Goal: Transaction & Acquisition: Purchase product/service

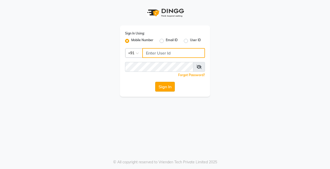
type input "8637218181"
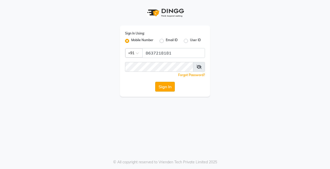
click at [163, 92] on button "Sign In" at bounding box center [165, 87] width 20 height 10
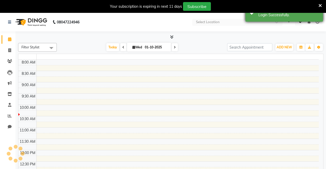
click at [321, 4] on icon at bounding box center [319, 5] width 3 height 5
click at [321, 4] on div "Success Login Successfully." at bounding box center [283, 12] width 77 height 19
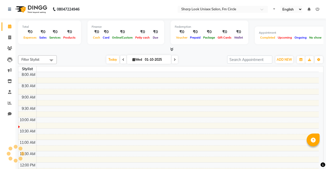
select select "en"
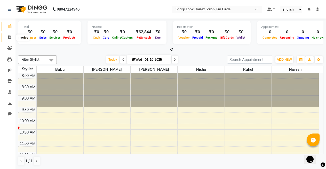
click at [6, 38] on span at bounding box center [9, 38] width 9 height 6
select select "service"
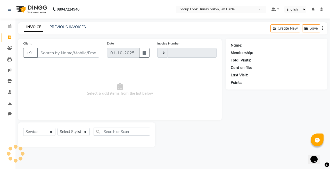
type input "3058"
select select "804"
click at [66, 28] on link "PREVIOUS INVOICES" at bounding box center [67, 27] width 36 height 5
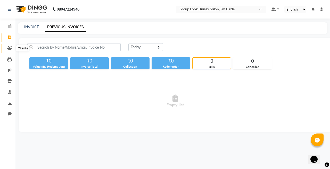
click at [8, 46] on span at bounding box center [9, 49] width 9 height 6
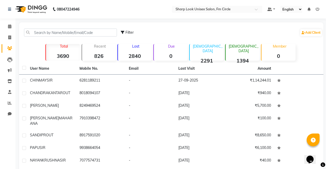
click at [172, 59] on strong "0" at bounding box center [171, 56] width 34 height 6
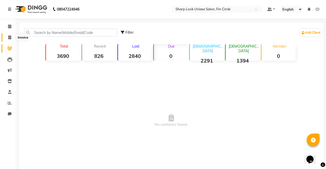
click at [7, 39] on span at bounding box center [9, 38] width 9 height 6
select select "service"
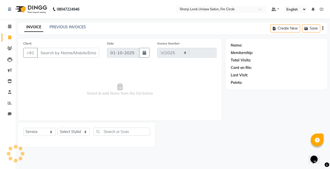
select select "804"
type input "3058"
click at [63, 52] on input "Client" at bounding box center [68, 53] width 62 height 10
click at [73, 134] on select "Select Stylist Admin Babu [PERSON_NAME] [PERSON_NAME] [PERSON_NAME]" at bounding box center [73, 132] width 32 height 8
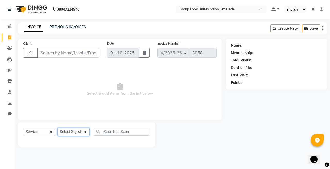
click at [73, 134] on select "Select Stylist Admin Babu [PERSON_NAME] [PERSON_NAME] [PERSON_NAME]" at bounding box center [73, 132] width 32 height 8
click at [72, 134] on select "Select Stylist Admin Babu [PERSON_NAME] [PERSON_NAME] [PERSON_NAME]" at bounding box center [73, 132] width 32 height 8
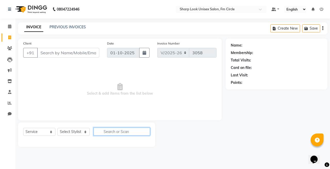
drag, startPoint x: 115, startPoint y: 127, endPoint x: 113, endPoint y: 131, distance: 4.7
click at [113, 131] on input "text" at bounding box center [122, 132] width 56 height 8
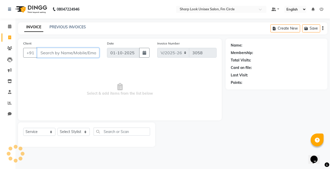
drag, startPoint x: 113, startPoint y: 131, endPoint x: 52, endPoint y: 49, distance: 102.5
click at [52, 49] on input "Client" at bounding box center [68, 53] width 62 height 10
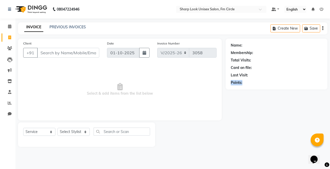
drag, startPoint x: 230, startPoint y: 82, endPoint x: 245, endPoint y: 81, distance: 15.0
click at [245, 81] on div "Name: Membership: Total Visits: Card on file: Last Visit: Points:" at bounding box center [277, 64] width 102 height 51
click at [239, 85] on div "Points:" at bounding box center [237, 82] width 12 height 5
click at [273, 82] on div "Points:" at bounding box center [277, 82] width 92 height 5
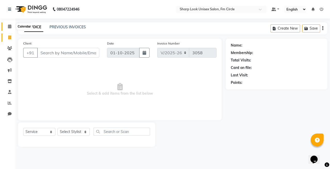
click at [6, 28] on span at bounding box center [9, 27] width 9 height 6
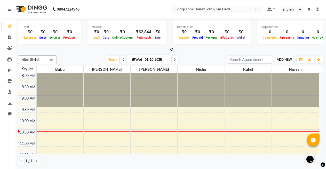
click at [284, 60] on span "ADD NEW" at bounding box center [283, 60] width 15 height 4
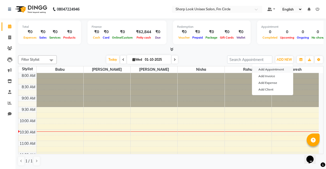
click at [277, 71] on button "Add Appointment" at bounding box center [272, 69] width 41 height 7
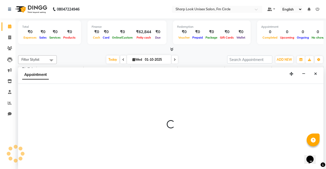
scroll to position [0, 0]
select select "540"
select select "tentative"
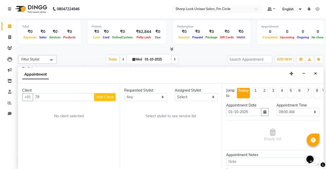
type input "7"
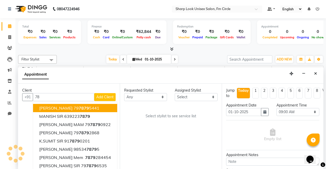
type input "7"
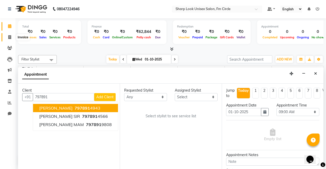
type input "797891"
click at [10, 39] on icon at bounding box center [9, 37] width 3 height 4
select select "service"
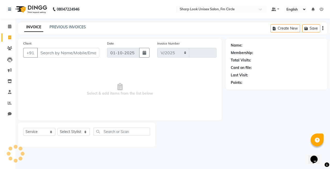
select select "804"
type input "3058"
click at [12, 48] on icon at bounding box center [9, 48] width 5 height 4
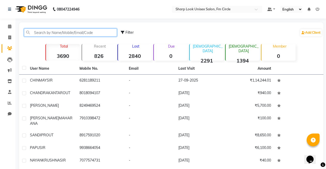
click at [59, 33] on input "text" at bounding box center [70, 33] width 93 height 8
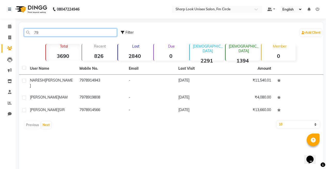
type input "7"
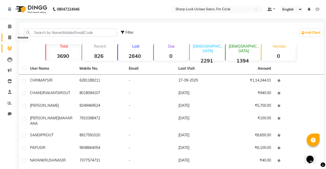
click at [6, 36] on span at bounding box center [9, 38] width 9 height 6
select select "service"
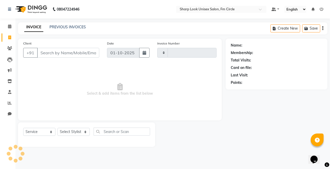
type input "3058"
select select "804"
click at [8, 25] on icon at bounding box center [9, 26] width 3 height 4
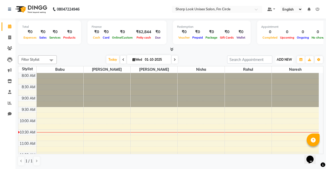
click at [284, 59] on span "ADD NEW" at bounding box center [283, 60] width 15 height 4
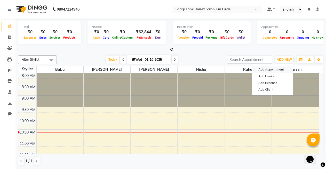
click at [276, 71] on button "Add Appointment" at bounding box center [272, 69] width 41 height 7
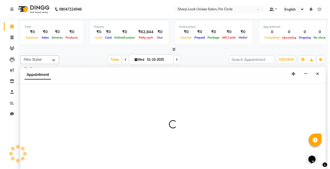
scroll to position [0, 0]
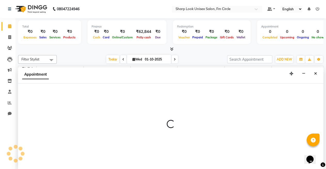
select select "540"
select select "tentative"
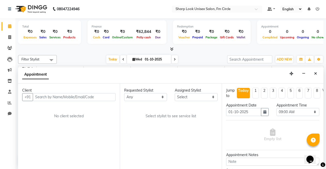
click at [71, 98] on input "text" at bounding box center [74, 97] width 83 height 8
type input "7978911832"
click at [102, 95] on span "Add Client" at bounding box center [104, 97] width 17 height 5
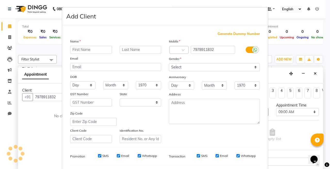
select select "29"
drag, startPoint x: 80, startPoint y: 44, endPoint x: 78, endPoint y: 46, distance: 3.3
click at [80, 44] on div "Name" at bounding box center [74, 42] width 16 height 7
click at [78, 46] on input "text" at bounding box center [91, 50] width 42 height 8
type input "s"
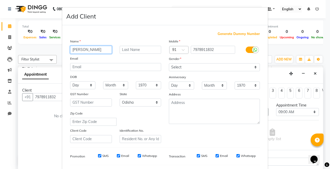
type input "[PERSON_NAME]"
click at [138, 48] on input "text" at bounding box center [141, 50] width 42 height 8
type input "PRAKASH"
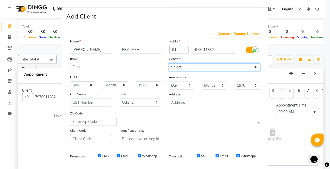
click at [186, 65] on select "Select [DEMOGRAPHIC_DATA] [DEMOGRAPHIC_DATA] Other Prefer Not To Say" at bounding box center [214, 67] width 91 height 8
select select "[DEMOGRAPHIC_DATA]"
click at [169, 63] on select "Select [DEMOGRAPHIC_DATA] [DEMOGRAPHIC_DATA] Other Prefer Not To Say" at bounding box center [214, 67] width 91 height 8
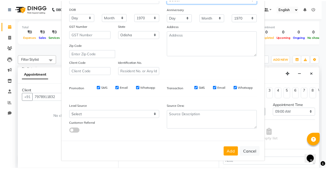
scroll to position [69, 0]
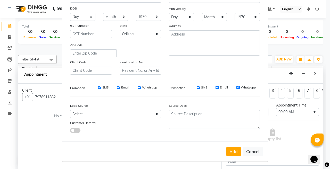
click at [231, 151] on button "Add" at bounding box center [233, 151] width 14 height 9
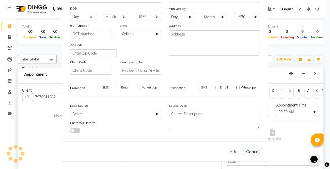
select select
select select "null"
select select
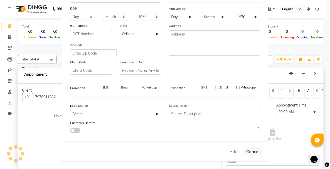
select select
checkbox input "false"
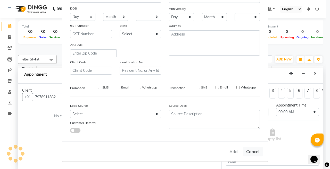
checkbox input "false"
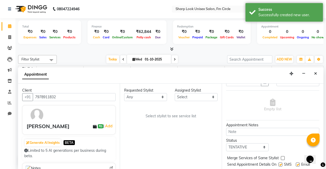
scroll to position [49, 0]
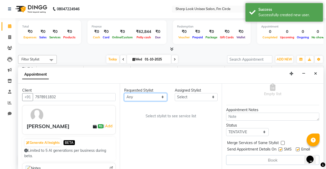
drag, startPoint x: 145, startPoint y: 96, endPoint x: 144, endPoint y: 101, distance: 4.5
click at [145, 97] on select "Any Babu [PERSON_NAME] [PERSON_NAME] [PERSON_NAME]" at bounding box center [145, 97] width 43 height 8
select select "21228"
click at [124, 93] on select "Any Babu [PERSON_NAME] [PERSON_NAME] [PERSON_NAME]" at bounding box center [145, 97] width 43 height 8
select select "21228"
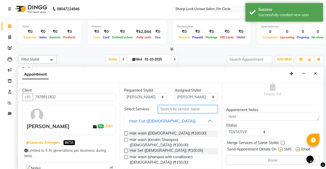
click at [179, 111] on input "text" at bounding box center [188, 109] width 60 height 8
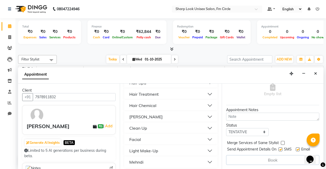
scroll to position [72, 0]
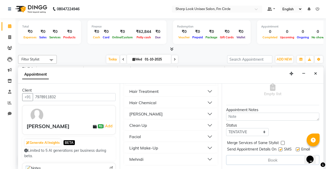
type input "1500"
click at [141, 138] on button "Facial" at bounding box center [170, 136] width 89 height 9
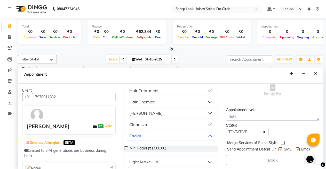
click at [128, 149] on label at bounding box center [126, 149] width 4 height 4
click at [127, 149] on input "checkbox" at bounding box center [125, 148] width 3 height 3
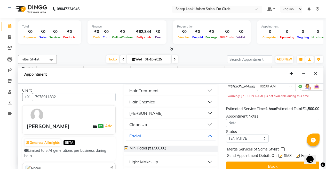
checkbox input "false"
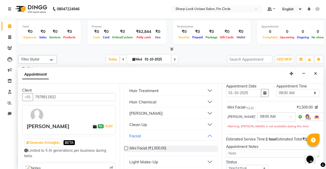
scroll to position [0, 0]
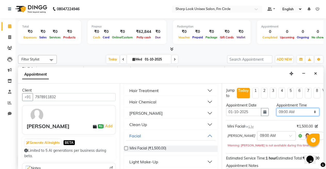
click at [303, 111] on select "Select 09:00 AM 09:15 AM 09:30 AM 09:45 AM 10:00 AM 10:15 AM 10:30 AM 10:45 AM …" at bounding box center [297, 112] width 43 height 8
select select "900"
click at [276, 108] on select "Select 09:00 AM 09:15 AM 09:30 AM 09:45 AM 10:00 AM 10:15 AM 10:30 AM 10:45 AM …" at bounding box center [297, 112] width 43 height 8
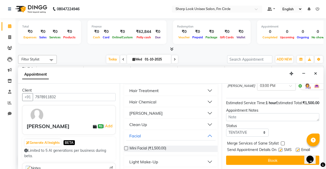
scroll to position [60, 0]
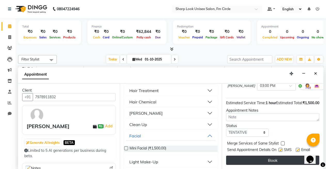
click at [280, 157] on button "Book" at bounding box center [272, 160] width 93 height 9
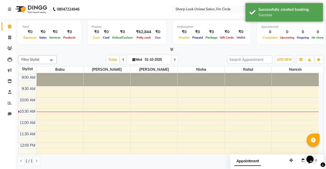
scroll to position [0, 0]
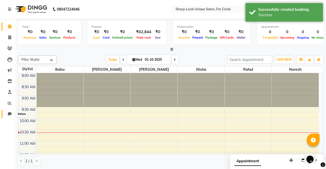
click at [7, 114] on span at bounding box center [9, 114] width 9 height 6
select select "100"
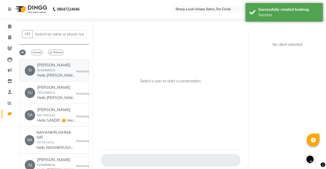
click at [69, 69] on div "[PERSON_NAME] 8249469524 Hello [PERSON_NAME], 😊 Here’s your invoice from SHARP …" at bounding box center [56, 71] width 39 height 16
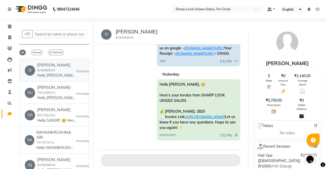
scroll to position [48, 0]
click at [46, 63] on h6 "[PERSON_NAME]" at bounding box center [56, 65] width 39 height 5
click at [46, 64] on h6 "[PERSON_NAME]" at bounding box center [56, 65] width 39 height 5
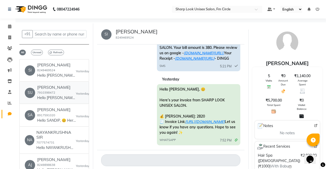
scroll to position [0, 0]
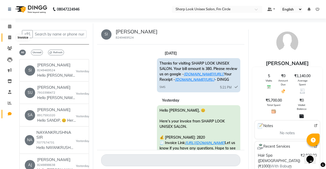
click at [10, 37] on icon at bounding box center [9, 38] width 3 height 4
select select "service"
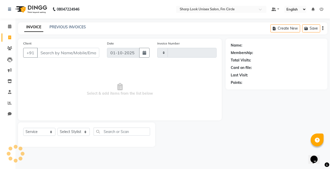
type input "3058"
select select "804"
click at [6, 114] on span at bounding box center [9, 114] width 9 height 6
select select "100"
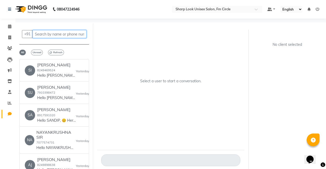
click at [44, 37] on input "text" at bounding box center [59, 34] width 54 height 8
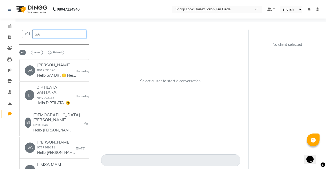
type input "S"
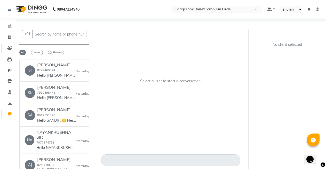
click at [4, 46] on link "Clients" at bounding box center [8, 48] width 12 height 9
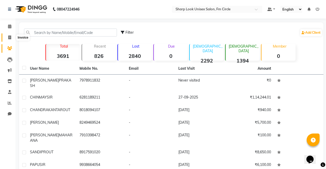
click at [8, 36] on icon at bounding box center [9, 38] width 3 height 4
select select "service"
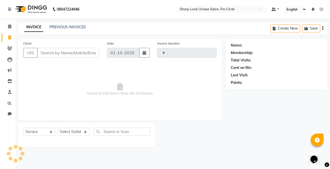
type input "3058"
select select "804"
click at [63, 29] on link "PREVIOUS INVOICES" at bounding box center [67, 27] width 36 height 5
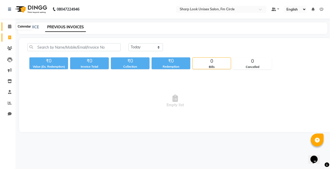
click at [10, 26] on icon at bounding box center [9, 26] width 3 height 4
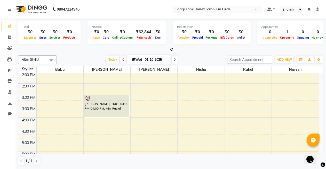
scroll to position [155, 0]
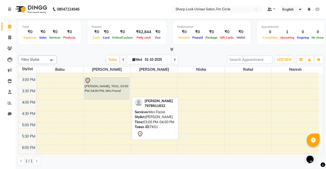
click at [107, 80] on div at bounding box center [107, 81] width 44 height 6
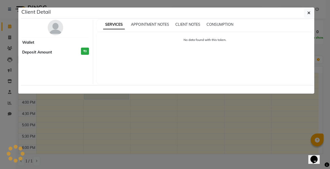
select select "7"
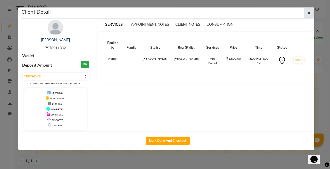
click at [310, 12] on icon "button" at bounding box center [308, 13] width 3 height 4
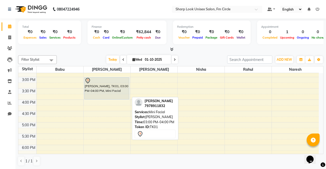
click at [101, 91] on div "[PERSON_NAME], TK01, 03:00 PM-04:00 PM, Mini Facial" at bounding box center [106, 89] width 45 height 22
select select "7"
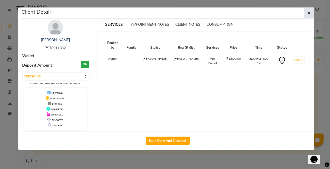
click at [310, 13] on icon "button" at bounding box center [308, 13] width 3 height 4
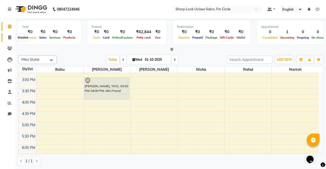
click at [8, 37] on icon at bounding box center [9, 38] width 3 height 4
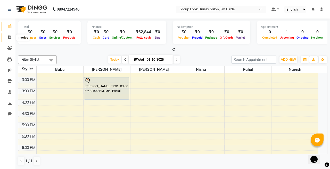
select select "service"
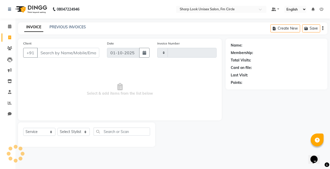
type input "3058"
select select "804"
click at [46, 53] on input "Client" at bounding box center [68, 53] width 62 height 10
click at [9, 114] on icon at bounding box center [10, 114] width 4 height 4
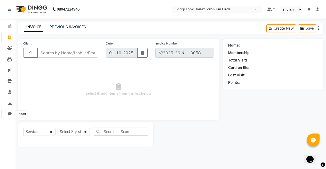
select select "100"
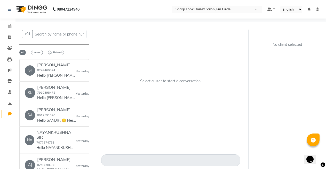
click at [37, 55] on div "+91 All Unread Refresh SI [PERSON_NAME] 8249469524 Hello [PERSON_NAME], 😊 Here’…" at bounding box center [54, 101] width 78 height 156
click at [38, 50] on span "Unread" at bounding box center [37, 53] width 12 height 6
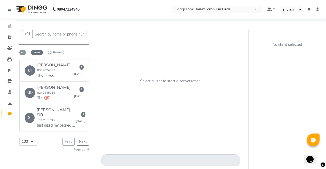
click at [23, 52] on span "All" at bounding box center [22, 53] width 6 height 6
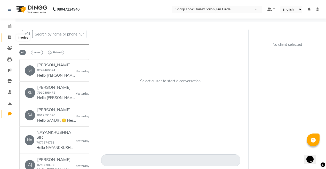
click at [6, 39] on span at bounding box center [9, 38] width 9 height 6
select select "service"
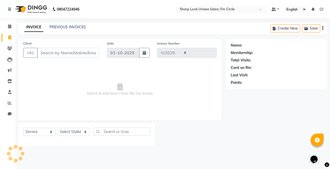
select select "804"
type input "3058"
click at [61, 55] on input "Client" at bounding box center [68, 53] width 62 height 10
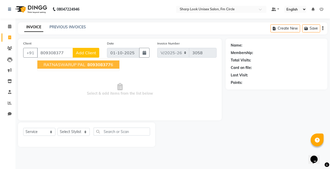
click at [80, 65] on span "RATNASWARUP PAL" at bounding box center [65, 64] width 42 height 5
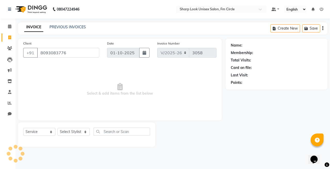
type input "8093083776"
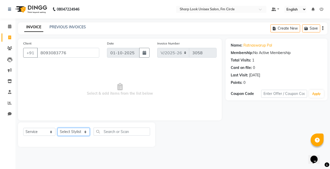
click at [66, 132] on select "Select Stylist Admin Babu [PERSON_NAME] [PERSON_NAME] [PERSON_NAME]" at bounding box center [73, 132] width 32 height 8
select select "92810"
click at [57, 128] on select "Select Stylist Admin Babu [PERSON_NAME] [PERSON_NAME] [PERSON_NAME]" at bounding box center [73, 132] width 32 height 8
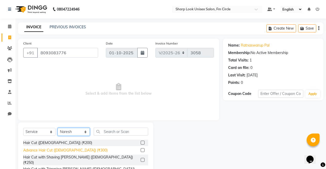
scroll to position [37, 0]
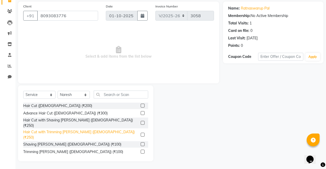
click at [71, 130] on div "Hair Cut with Trimming [PERSON_NAME] ([DEMOGRAPHIC_DATA]) (₹250)" at bounding box center [80, 135] width 115 height 11
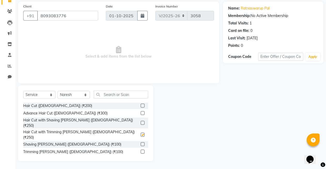
checkbox input "false"
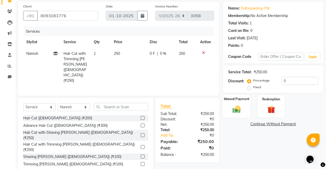
click at [233, 104] on div "Manual Payment" at bounding box center [236, 106] width 28 height 23
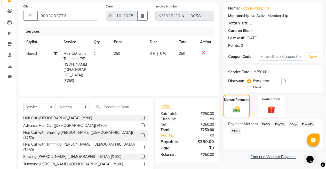
scroll to position [43, 0]
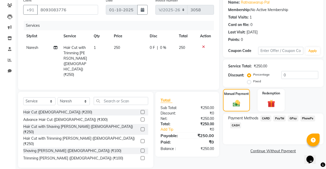
click at [281, 118] on span "PayTM" at bounding box center [279, 119] width 12 height 6
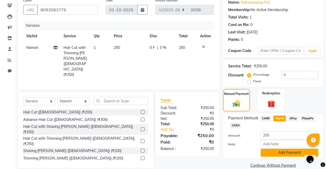
scroll to position [51, 0]
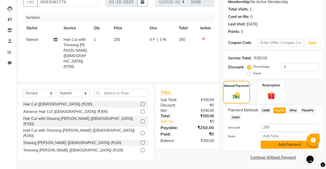
click at [285, 146] on button "Add Payment" at bounding box center [288, 145] width 57 height 8
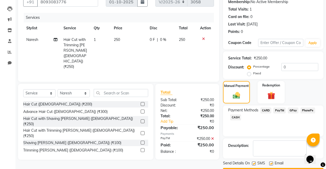
scroll to position [66, 0]
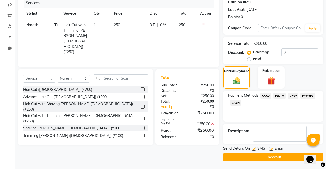
click at [270, 149] on label at bounding box center [271, 149] width 4 height 4
click at [270, 149] on input "checkbox" at bounding box center [270, 149] width 3 height 3
checkbox input "false"
click at [266, 157] on button "Checkout" at bounding box center [273, 158] width 100 height 8
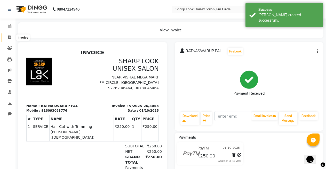
click at [5, 37] on span at bounding box center [9, 38] width 9 height 6
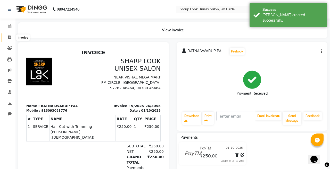
select select "804"
select select "service"
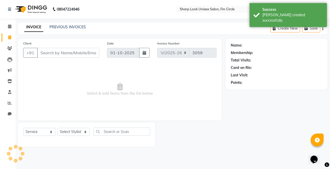
click at [65, 56] on input "Client" at bounding box center [68, 53] width 62 height 10
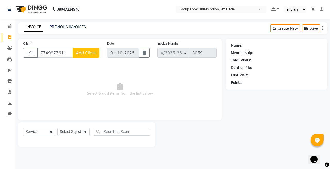
type input "7749977611"
click at [91, 55] on span "Add Client" at bounding box center [86, 52] width 20 height 5
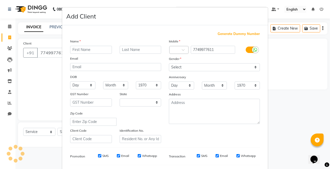
select select "29"
click at [84, 50] on input "text" at bounding box center [91, 50] width 42 height 8
type input "[PERSON_NAME]"
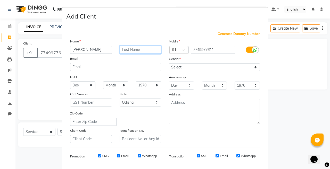
click at [134, 49] on input "text" at bounding box center [141, 50] width 42 height 8
type input "SIR"
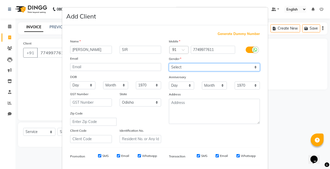
click at [173, 70] on select "Select [DEMOGRAPHIC_DATA] [DEMOGRAPHIC_DATA] Other Prefer Not To Say" at bounding box center [214, 67] width 91 height 8
select select "[DEMOGRAPHIC_DATA]"
click at [169, 63] on select "Select [DEMOGRAPHIC_DATA] [DEMOGRAPHIC_DATA] Other Prefer Not To Say" at bounding box center [214, 67] width 91 height 8
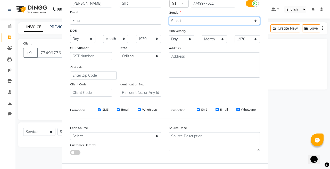
scroll to position [17, 0]
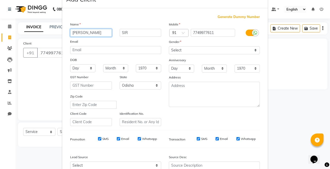
click at [88, 31] on input "[PERSON_NAME]" at bounding box center [91, 33] width 42 height 8
type input "D"
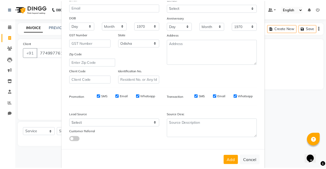
scroll to position [69, 0]
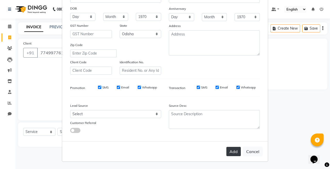
type input "DEEPAK"
click at [236, 152] on button "Add" at bounding box center [233, 151] width 14 height 9
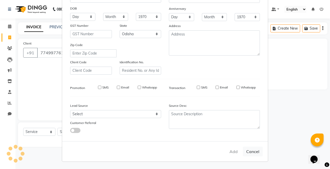
select select
select select "null"
select select
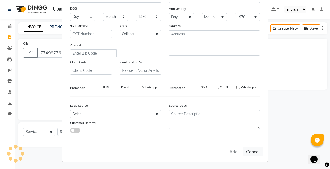
select select
checkbox input "false"
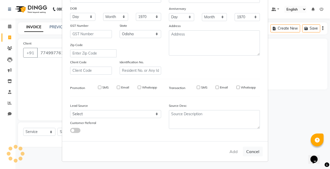
checkbox input "false"
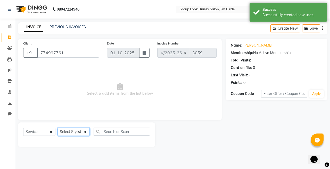
click at [70, 130] on select "Select Stylist Admin Babu [PERSON_NAME] [PERSON_NAME] [PERSON_NAME]" at bounding box center [73, 132] width 32 height 8
select select "88424"
click at [57, 128] on select "Select Stylist Admin Babu [PERSON_NAME] [PERSON_NAME] [PERSON_NAME]" at bounding box center [73, 132] width 32 height 8
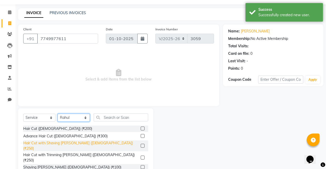
scroll to position [37, 0]
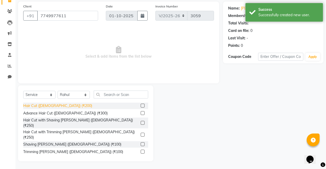
click at [46, 106] on div "Hair Cut ([DEMOGRAPHIC_DATA]) (₹200)" at bounding box center [57, 105] width 69 height 5
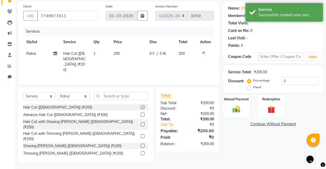
checkbox input "false"
click at [159, 51] on div "0 F | 0 %" at bounding box center [160, 53] width 23 height 5
select select "88424"
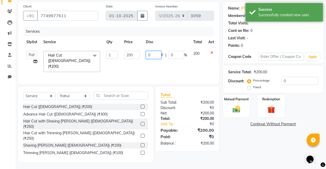
click at [157, 56] on input "0" at bounding box center [153, 55] width 15 height 8
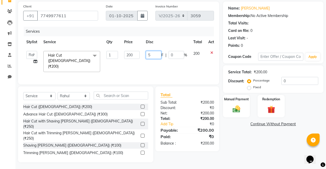
type input "50"
click at [229, 103] on div "Manual Payment" at bounding box center [236, 106] width 28 height 23
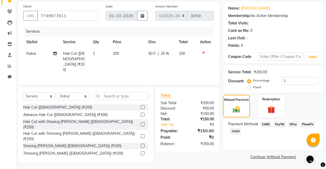
click at [236, 131] on span "CASH" at bounding box center [235, 132] width 11 height 6
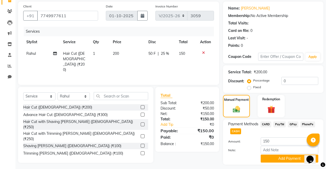
scroll to position [51, 0]
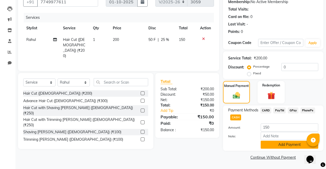
click at [283, 144] on button "Add Payment" at bounding box center [288, 145] width 57 height 8
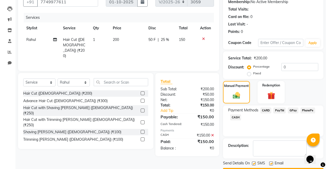
scroll to position [66, 0]
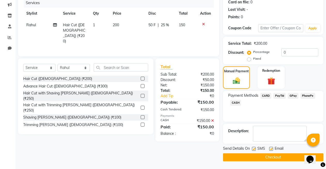
click at [271, 147] on label at bounding box center [271, 149] width 4 height 4
click at [271, 148] on input "checkbox" at bounding box center [270, 149] width 3 height 3
checkbox input "false"
click at [271, 155] on button "Checkout" at bounding box center [273, 158] width 100 height 8
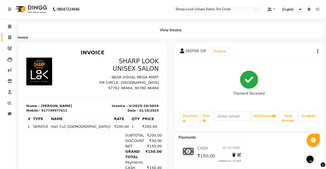
click at [9, 38] on icon at bounding box center [9, 38] width 3 height 4
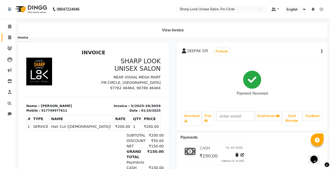
select select "service"
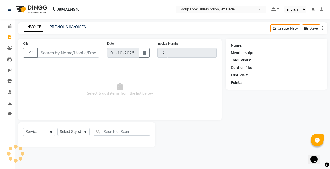
type input "3060"
select select "804"
click at [10, 27] on icon at bounding box center [9, 26] width 3 height 4
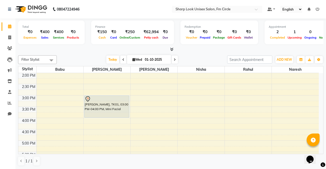
scroll to position [146, 0]
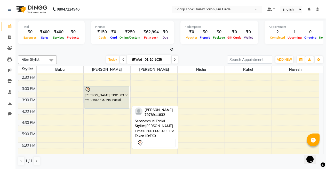
click at [105, 95] on div "[PERSON_NAME], TK01, 03:00 PM-04:00 PM, Mini Facial" at bounding box center [106, 98] width 45 height 22
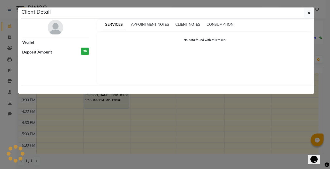
select select "7"
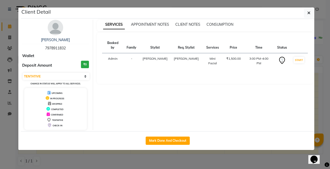
click at [268, 161] on ngb-modal-window "Client Detail [PERSON_NAME] 7978911832 Wallet Deposit Amount ₹0 Select IN SERVI…" at bounding box center [165, 84] width 330 height 169
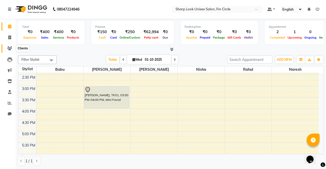
click at [8, 49] on icon at bounding box center [9, 48] width 5 height 4
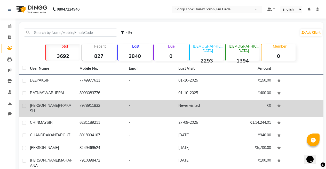
click at [67, 106] on div "[PERSON_NAME]" at bounding box center [51, 108] width 43 height 11
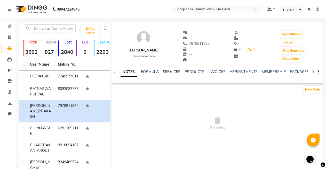
click at [172, 73] on link "SERVICES" at bounding box center [172, 72] width 18 height 5
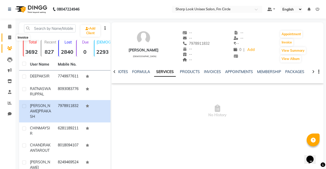
click at [10, 36] on icon at bounding box center [9, 38] width 3 height 4
select select "service"
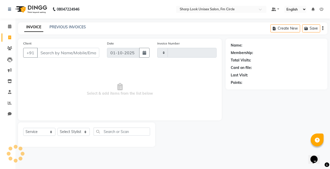
type input "3060"
select select "804"
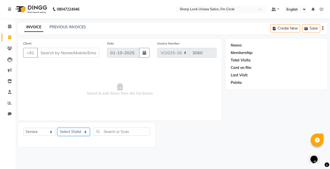
drag, startPoint x: 67, startPoint y: 135, endPoint x: 67, endPoint y: 131, distance: 3.9
click at [66, 132] on select "Select Stylist Admin Babu [PERSON_NAME] [PERSON_NAME] [PERSON_NAME]" at bounding box center [73, 132] width 32 height 8
select select "87378"
click at [57, 128] on select "Select Stylist Admin Babu [PERSON_NAME] [PERSON_NAME] [PERSON_NAME]" at bounding box center [73, 132] width 32 height 8
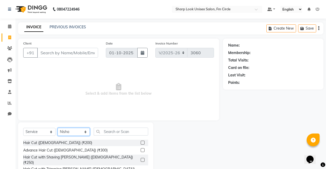
scroll to position [37, 0]
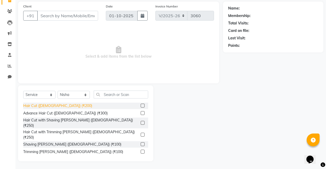
click at [30, 105] on div "Hair Cut ([DEMOGRAPHIC_DATA]) (₹200)" at bounding box center [57, 105] width 69 height 5
checkbox input "false"
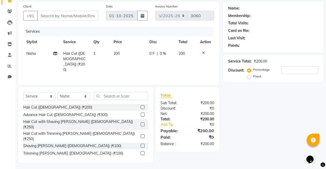
click at [121, 55] on td "200" at bounding box center [128, 62] width 36 height 28
select select "87378"
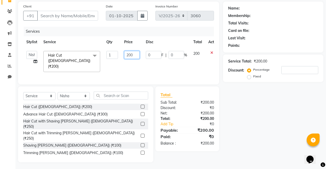
click at [137, 57] on input "200" at bounding box center [131, 55] width 15 height 8
type input "2"
type input "150"
drag, startPoint x: 137, startPoint y: 57, endPoint x: 136, endPoint y: 63, distance: 6.2
click at [137, 59] on td "150" at bounding box center [132, 61] width 22 height 27
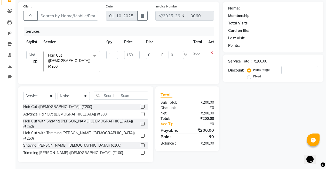
click at [135, 66] on div "Services Stylist Service Qty Price Disc Total Action Admin Babu [PERSON_NAME] […" at bounding box center [118, 53] width 190 height 53
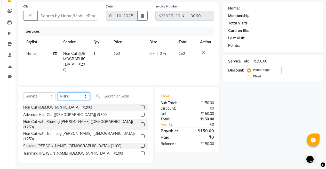
click at [72, 95] on select "Select Stylist Admin Babu [PERSON_NAME] [PERSON_NAME] [PERSON_NAME]" at bounding box center [73, 97] width 32 height 8
click at [118, 97] on input "text" at bounding box center [121, 96] width 54 height 8
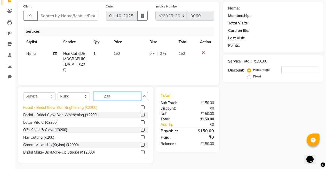
scroll to position [120, 0]
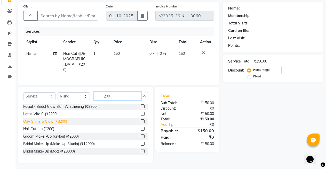
type input "200"
click at [55, 119] on div "O3+ Shine & Glow (₹3200)" at bounding box center [45, 121] width 44 height 5
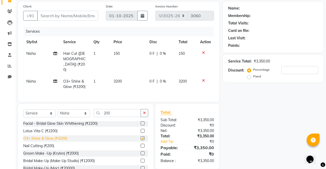
checkbox input "false"
click at [204, 79] on icon at bounding box center [203, 81] width 3 height 4
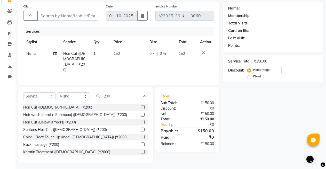
scroll to position [0, 0]
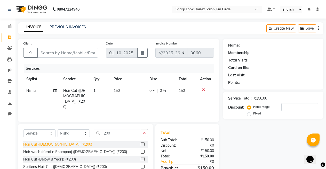
click at [55, 143] on div "Hair Cut ([DEMOGRAPHIC_DATA]) (₹200)" at bounding box center [57, 144] width 69 height 5
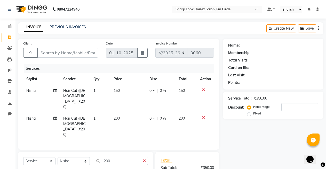
checkbox input "false"
click at [78, 52] on input "Client" at bounding box center [67, 53] width 61 height 10
type input "9"
type input "0"
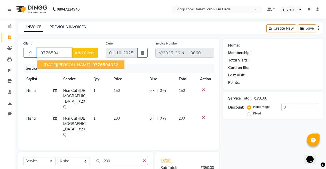
click at [92, 63] on span "9776594" at bounding box center [101, 64] width 18 height 5
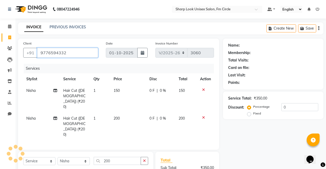
type input "9776594332"
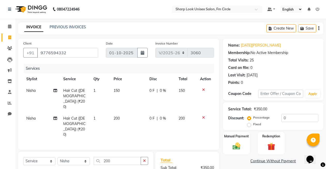
click at [124, 86] on td "150" at bounding box center [128, 99] width 36 height 28
select select "87378"
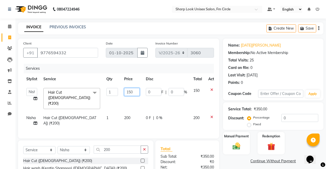
click at [136, 91] on input "150" at bounding box center [131, 92] width 15 height 8
type input "1"
type input "200"
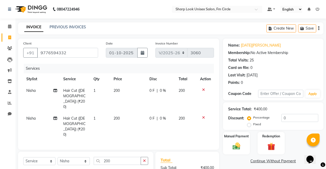
click at [114, 102] on tr "Nisha Hair Cut ([DEMOGRAPHIC_DATA]) (₹200) 1 200 0 F | 0 % 200" at bounding box center [118, 99] width 190 height 28
drag, startPoint x: 232, startPoint y: 151, endPoint x: 238, endPoint y: 153, distance: 6.6
click at [232, 151] on img at bounding box center [236, 146] width 13 height 9
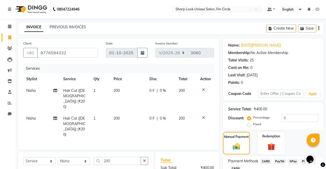
click at [275, 161] on span "PayTM" at bounding box center [279, 162] width 12 height 6
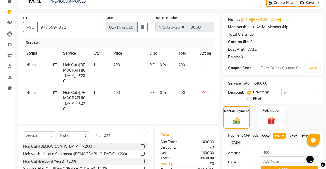
scroll to position [51, 0]
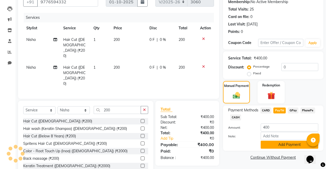
click at [285, 143] on button "Add Payment" at bounding box center [288, 145] width 57 height 8
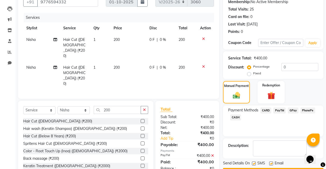
scroll to position [66, 0]
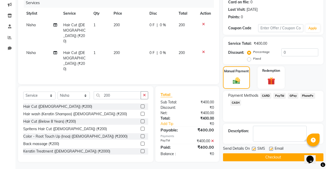
click at [271, 148] on label at bounding box center [271, 149] width 4 height 4
click at [271, 148] on input "checkbox" at bounding box center [270, 149] width 3 height 3
checkbox input "false"
click at [267, 156] on button "Checkout" at bounding box center [273, 158] width 100 height 8
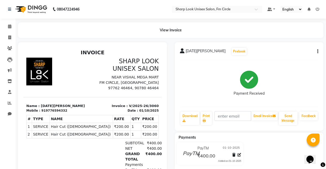
click at [318, 52] on icon "button" at bounding box center [317, 52] width 1 height 0
click at [281, 59] on div "Edit Invoice" at bounding box center [291, 58] width 35 height 6
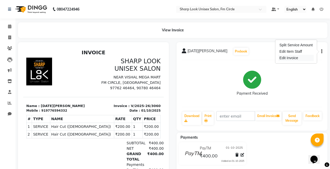
select select "service"
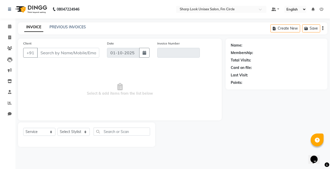
type input "9776594332"
type input "V/2025-26/3060"
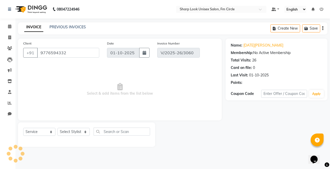
select select "select"
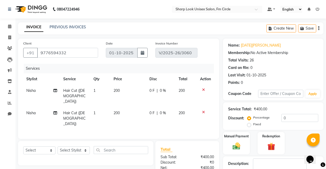
click at [202, 111] on icon at bounding box center [203, 113] width 3 height 4
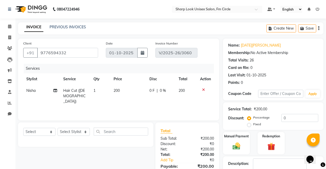
click at [29, 91] on span "Nisha" at bounding box center [30, 90] width 9 height 5
select select "87378"
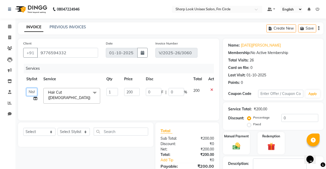
click at [30, 90] on select "Admin Babu [PERSON_NAME] [PERSON_NAME] [PERSON_NAME]" at bounding box center [31, 92] width 11 height 8
select select "92810"
click at [68, 132] on select "Select Stylist Admin Babu [PERSON_NAME] [PERSON_NAME] [PERSON_NAME]" at bounding box center [73, 132] width 32 height 8
click at [31, 93] on select "Admin Babu [PERSON_NAME] [PERSON_NAME] [PERSON_NAME]" at bounding box center [31, 92] width 11 height 8
select select "88424"
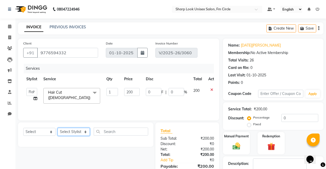
click at [65, 132] on select "Select Stylist Admin Babu [PERSON_NAME] [PERSON_NAME] [PERSON_NAME]" at bounding box center [73, 132] width 32 height 8
click at [57, 128] on select "Select Stylist Admin Babu [PERSON_NAME] [PERSON_NAME] [PERSON_NAME]" at bounding box center [73, 132] width 32 height 8
click at [70, 130] on select "Select Stylist Admin Babu [PERSON_NAME] [PERSON_NAME] [PERSON_NAME]" at bounding box center [73, 132] width 32 height 8
select select "92810"
click at [57, 128] on select "Select Stylist Admin Babu [PERSON_NAME] [PERSON_NAME] [PERSON_NAME]" at bounding box center [73, 132] width 32 height 8
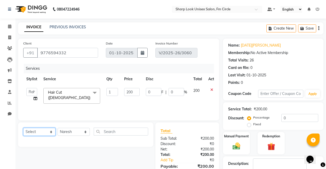
click at [46, 136] on select "Select Service Product Membership Package Voucher Prepaid Gift Card" at bounding box center [39, 132] width 32 height 8
select select "service"
click at [23, 128] on select "Select Service Product Membership Package Voucher Prepaid Gift Card" at bounding box center [39, 132] width 32 height 8
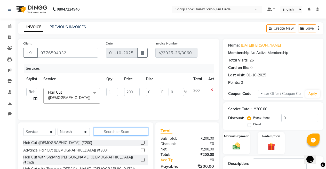
click at [114, 134] on input "text" at bounding box center [121, 132] width 54 height 8
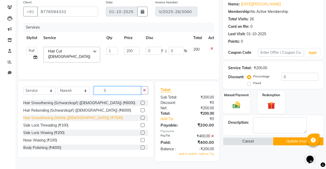
scroll to position [322, 0]
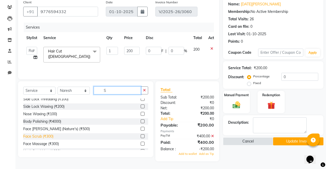
type input "S"
click at [36, 134] on div "Face Scrub (₹300)" at bounding box center [38, 136] width 30 height 5
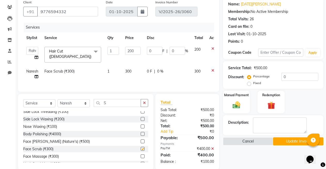
checkbox input "false"
click at [253, 82] on label "Fixed" at bounding box center [257, 83] width 8 height 5
click at [249, 82] on input "Fixed" at bounding box center [250, 83] width 4 height 4
radio input "true"
click at [287, 74] on input "0" at bounding box center [299, 77] width 37 height 8
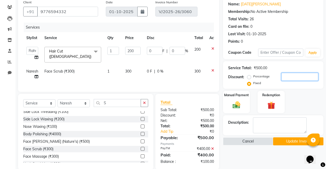
type input "1"
type input "0.4"
type input "0.2"
type input "10"
type input "4"
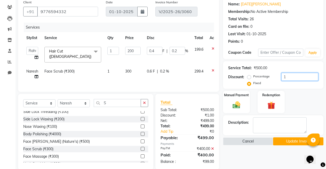
type input "2"
type input "100"
type input "40"
type input "20"
type input "100"
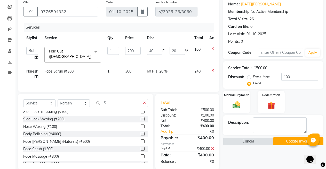
click at [286, 145] on button "Update Invoice" at bounding box center [298, 142] width 50 height 8
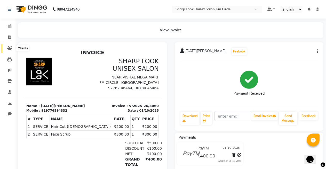
click at [9, 50] on span at bounding box center [9, 49] width 9 height 6
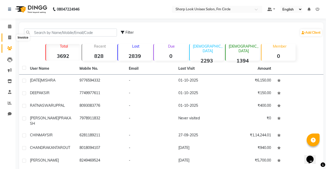
click at [9, 35] on span at bounding box center [9, 38] width 9 height 6
select select "service"
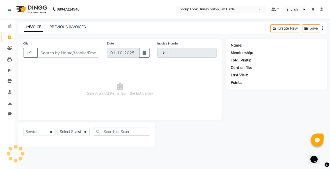
type input "3061"
select select "804"
click at [43, 53] on input "Client" at bounding box center [68, 53] width 62 height 10
click at [68, 56] on input "Client" at bounding box center [68, 53] width 62 height 10
click at [57, 54] on input "Client" at bounding box center [68, 53] width 62 height 10
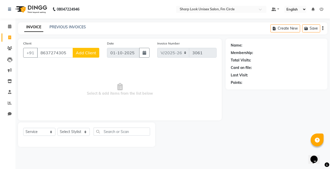
type input "8637274305"
click at [93, 57] on button "Add Client" at bounding box center [86, 53] width 27 height 10
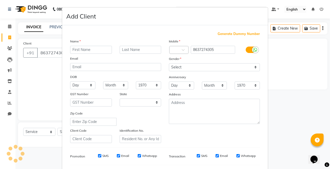
select select "29"
type input "RABINDRA"
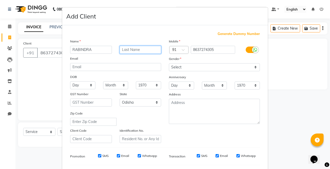
click at [136, 50] on input "text" at bounding box center [141, 50] width 42 height 8
type input "SIR"
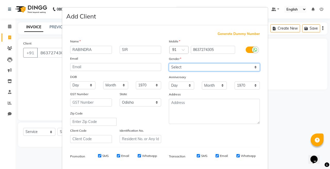
click at [181, 66] on select "Select [DEMOGRAPHIC_DATA] [DEMOGRAPHIC_DATA] Other Prefer Not To Say" at bounding box center [214, 67] width 91 height 8
select select "[DEMOGRAPHIC_DATA]"
click at [169, 63] on select "Select [DEMOGRAPHIC_DATA] [DEMOGRAPHIC_DATA] Other Prefer Not To Say" at bounding box center [214, 67] width 91 height 8
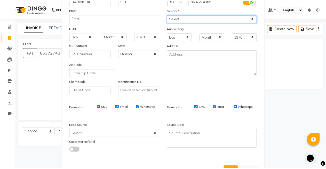
scroll to position [69, 0]
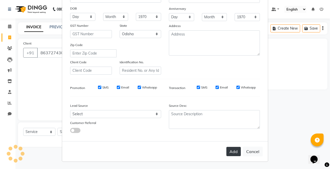
click at [230, 149] on button "Add" at bounding box center [233, 151] width 14 height 9
select select
select select "null"
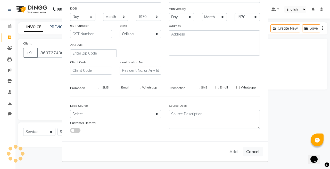
select select
checkbox input "false"
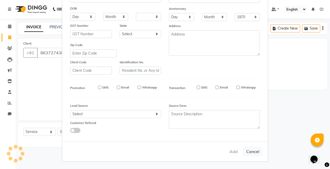
checkbox input "false"
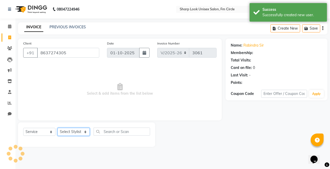
click at [70, 130] on select "Select Stylist Admin Babu [PERSON_NAME] [PERSON_NAME] [PERSON_NAME]" at bounding box center [73, 132] width 32 height 8
select select "92810"
click at [57, 128] on select "Select Stylist Admin Babu [PERSON_NAME] [PERSON_NAME] [PERSON_NAME]" at bounding box center [73, 132] width 32 height 8
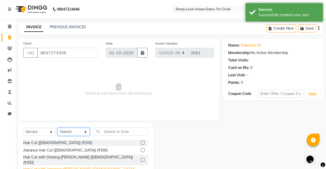
scroll to position [37, 0]
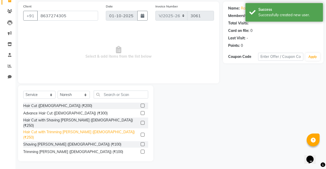
click at [86, 130] on div "Hair Cut with Trimming [PERSON_NAME] ([DEMOGRAPHIC_DATA]) (₹250)" at bounding box center [80, 135] width 115 height 11
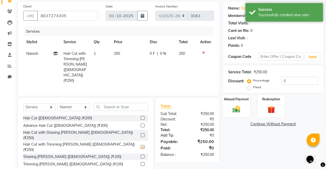
checkbox input "false"
click at [238, 115] on div "Manual Payment" at bounding box center [236, 106] width 28 height 23
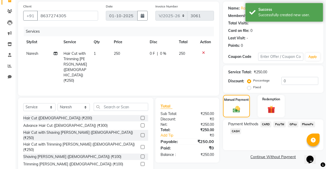
click at [276, 122] on span "PayTM" at bounding box center [279, 125] width 12 height 6
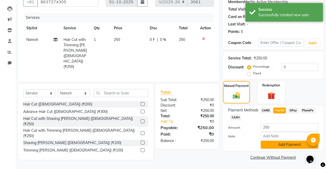
click at [284, 141] on button "Add Payment" at bounding box center [288, 145] width 57 height 8
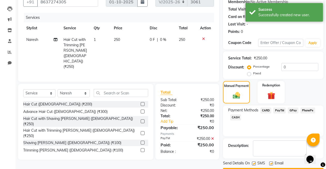
scroll to position [66, 0]
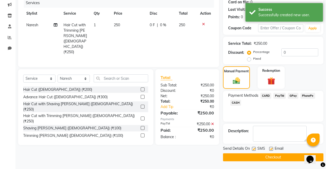
click at [269, 148] on label at bounding box center [271, 149] width 4 height 4
click at [269, 148] on input "checkbox" at bounding box center [270, 149] width 3 height 3
checkbox input "false"
click at [267, 158] on button "Checkout" at bounding box center [273, 158] width 100 height 8
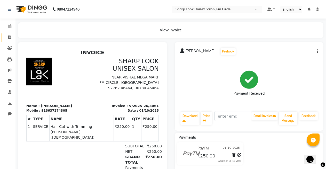
drag, startPoint x: 12, startPoint y: 31, endPoint x: 7, endPoint y: 38, distance: 9.4
click at [7, 38] on ul "Calendar Invoice Clients Leads Marketing Inventory Staff Reports Chat Completed…" at bounding box center [7, 71] width 15 height 101
click at [7, 38] on span at bounding box center [9, 38] width 9 height 6
select select "service"
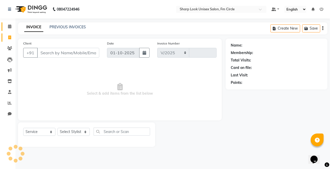
select select "804"
type input "3062"
click at [9, 25] on span at bounding box center [9, 27] width 9 height 6
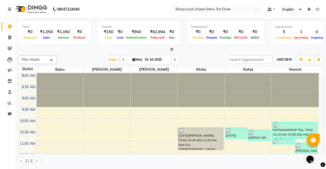
click at [290, 58] on span "ADD NEW" at bounding box center [283, 60] width 15 height 4
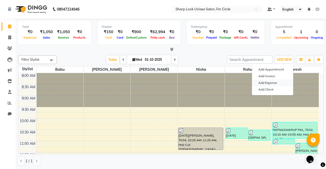
click at [268, 83] on link "Add Expense" at bounding box center [272, 83] width 41 height 7
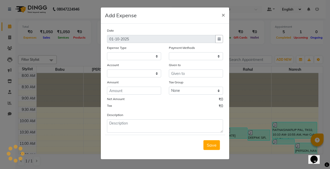
select select "829"
select select "1"
select select "2340"
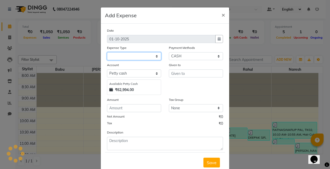
click at [138, 55] on select at bounding box center [134, 56] width 54 height 8
select select "286"
click at [107, 52] on select "Select Cash transfer to bank Client Snacks Client Tea or Refreshment Diesel Pur…" at bounding box center [134, 56] width 54 height 8
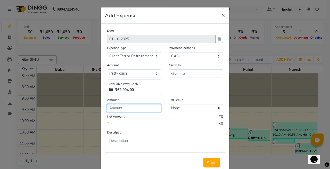
click at [125, 106] on input "number" at bounding box center [134, 108] width 54 height 8
type input "30"
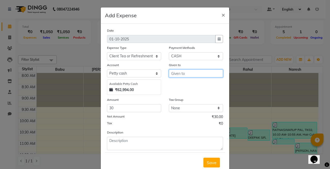
click at [178, 73] on input "text" at bounding box center [196, 74] width 54 height 8
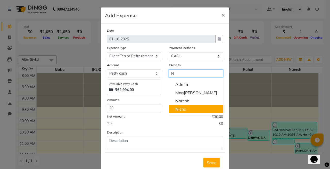
click at [183, 108] on ngb-highlight "N isha" at bounding box center [180, 109] width 11 height 5
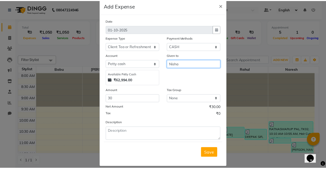
scroll to position [15, 0]
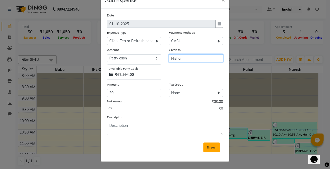
type input "Nisha"
click at [215, 152] on button "Save" at bounding box center [211, 148] width 16 height 10
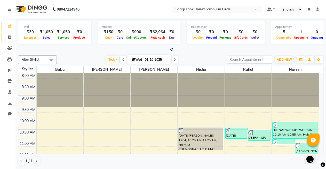
click at [7, 40] on link "Invoice" at bounding box center [8, 38] width 12 height 9
select select "service"
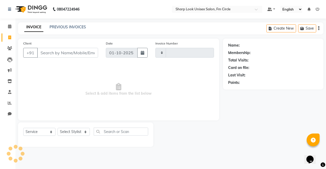
type input "3062"
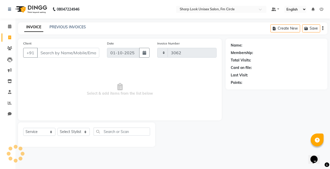
select select "804"
click at [58, 27] on link "PREVIOUS INVOICES" at bounding box center [67, 27] width 36 height 5
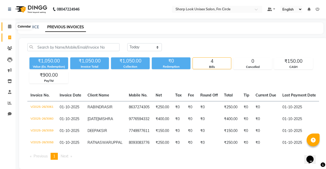
click at [8, 24] on span at bounding box center [9, 27] width 9 height 6
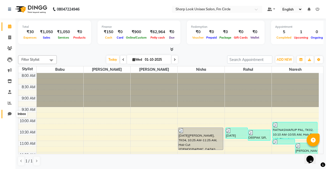
click at [10, 114] on icon at bounding box center [10, 114] width 4 height 4
select select "100"
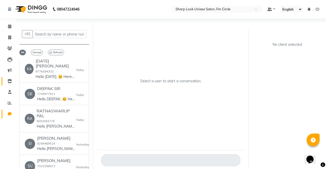
scroll to position [26, 0]
click at [9, 41] on link "Invoice" at bounding box center [8, 38] width 12 height 9
select select "service"
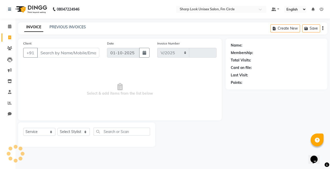
select select "804"
type input "3062"
click at [61, 55] on input "Client" at bounding box center [68, 53] width 62 height 10
click at [72, 26] on link "PREVIOUS INVOICES" at bounding box center [67, 27] width 36 height 5
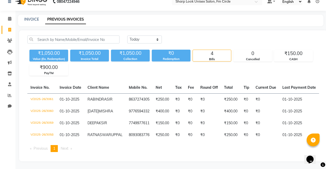
scroll to position [17, 0]
click at [9, 39] on icon at bounding box center [9, 41] width 5 height 4
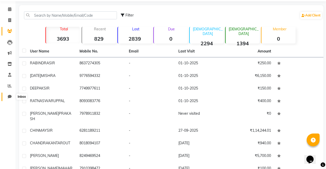
click at [11, 99] on span at bounding box center [9, 97] width 9 height 6
select select "100"
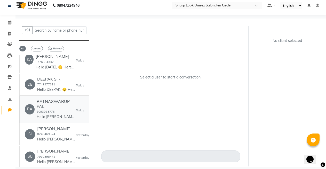
scroll to position [52, 0]
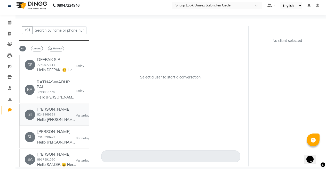
click at [65, 117] on p "Hello [PERSON_NAME], 😊 Here’s your invoice from SHARP LOOK UNISEX SALON. 💰 [PER…" at bounding box center [56, 119] width 39 height 5
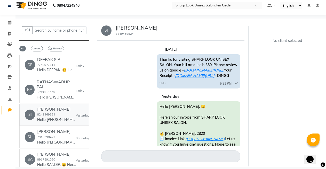
scroll to position [39, 0]
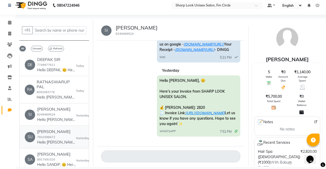
click at [57, 131] on h6 "[PERSON_NAME]" at bounding box center [56, 131] width 39 height 5
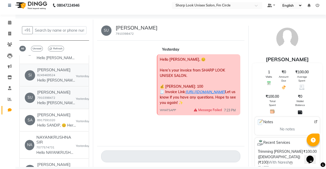
scroll to position [103, 0]
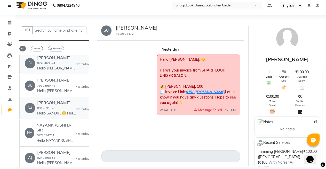
click at [64, 105] on div "SANDIP ROUT 8917591020 Hello SANDIP, 😊 Here’s your invoice from SHARP LOOK UNIS…" at bounding box center [56, 109] width 39 height 16
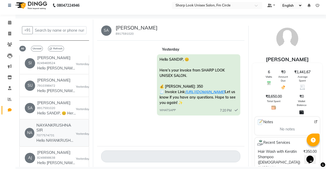
click at [57, 132] on h6 "NAYANKRUSHNA SIR" at bounding box center [55, 128] width 39 height 10
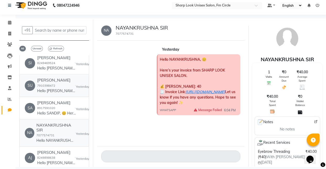
scroll to position [0, 0]
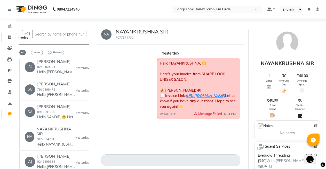
click at [10, 37] on icon at bounding box center [9, 38] width 3 height 4
select select "service"
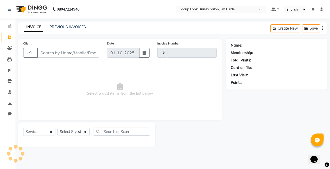
type input "3062"
select select "804"
click at [59, 53] on input "Client" at bounding box center [68, 53] width 62 height 10
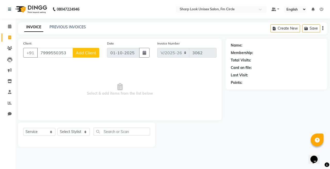
type input "7999550353"
click at [80, 132] on select "Select Stylist Admin Babu [PERSON_NAME] [PERSON_NAME] [PERSON_NAME]" at bounding box center [73, 132] width 32 height 8
select select "88424"
click at [57, 128] on select "Select Stylist Admin Babu [PERSON_NAME] [PERSON_NAME] [PERSON_NAME]" at bounding box center [73, 132] width 32 height 8
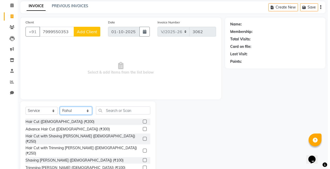
scroll to position [37, 0]
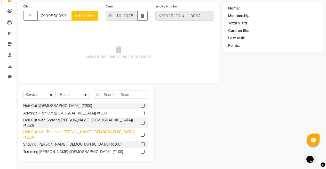
click at [79, 130] on div "Hair Cut with Trimming [PERSON_NAME] ([DEMOGRAPHIC_DATA]) (₹250)" at bounding box center [80, 135] width 115 height 11
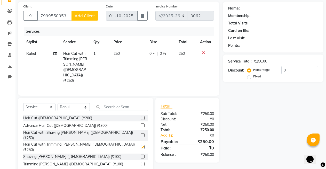
checkbox input "false"
click at [81, 16] on span "Add Client" at bounding box center [84, 15] width 20 height 5
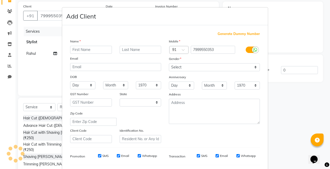
select select "29"
click at [82, 51] on input "text" at bounding box center [91, 50] width 42 height 8
type input "AMBUJ"
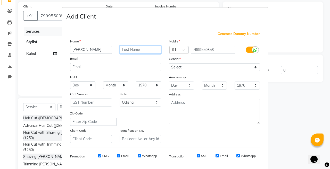
click at [131, 47] on input "text" at bounding box center [141, 50] width 42 height 8
type input "KUMAR PANDEY"
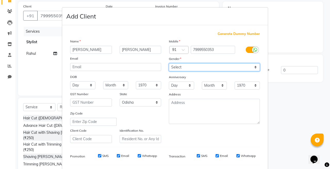
click at [182, 68] on select "Select [DEMOGRAPHIC_DATA] [DEMOGRAPHIC_DATA] Other Prefer Not To Say" at bounding box center [214, 67] width 91 height 8
select select "[DEMOGRAPHIC_DATA]"
click at [169, 63] on select "Select [DEMOGRAPHIC_DATA] [DEMOGRAPHIC_DATA] Other Prefer Not To Say" at bounding box center [214, 67] width 91 height 8
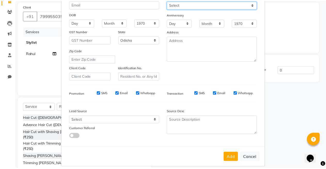
scroll to position [69, 0]
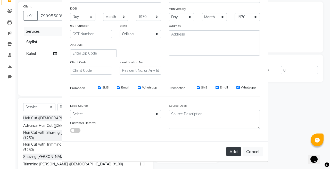
click at [227, 153] on button "Add" at bounding box center [233, 151] width 14 height 9
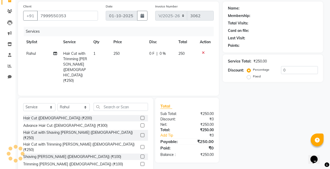
select select
select select "null"
select select
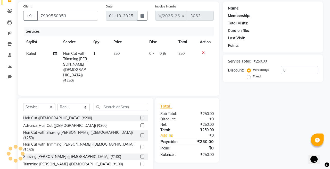
select select
checkbox input "false"
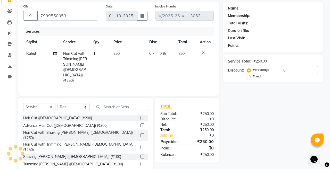
checkbox input "false"
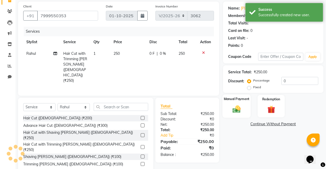
click at [237, 105] on img at bounding box center [236, 109] width 13 height 9
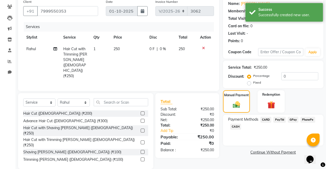
scroll to position [43, 0]
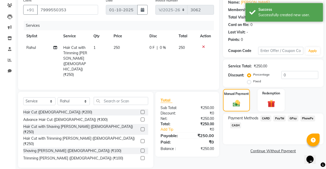
click at [280, 119] on span "PayTM" at bounding box center [279, 119] width 12 height 6
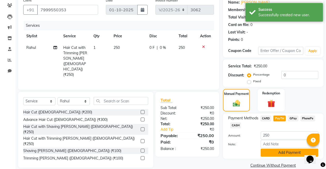
click at [282, 154] on button "Add Payment" at bounding box center [288, 153] width 57 height 8
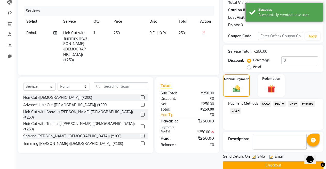
scroll to position [66, 0]
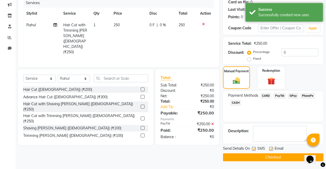
drag, startPoint x: 271, startPoint y: 148, endPoint x: 269, endPoint y: 154, distance: 6.4
click at [270, 149] on label at bounding box center [271, 149] width 4 height 4
click at [270, 149] on input "checkbox" at bounding box center [270, 149] width 3 height 3
checkbox input "false"
click at [269, 154] on button "Checkout" at bounding box center [273, 158] width 100 height 8
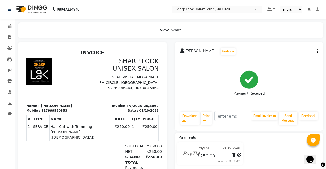
click at [9, 41] on link "Invoice" at bounding box center [8, 38] width 12 height 9
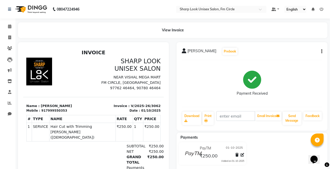
select select "service"
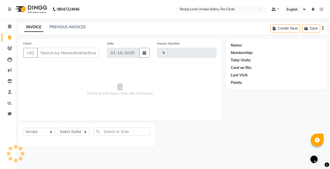
type input "3063"
select select "804"
click at [79, 54] on input "Client" at bounding box center [68, 53] width 62 height 10
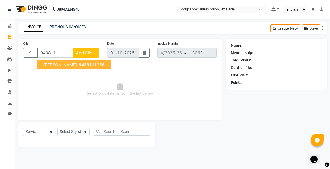
click at [70, 64] on span "JAYA MOHANTY" at bounding box center [60, 64] width 33 height 5
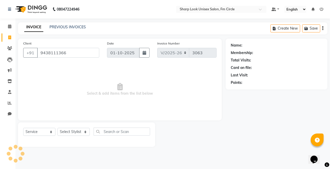
type input "9438111366"
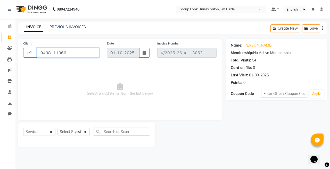
drag, startPoint x: 40, startPoint y: 53, endPoint x: 48, endPoint y: 53, distance: 7.7
drag, startPoint x: 48, startPoint y: 53, endPoint x: 42, endPoint y: 52, distance: 5.5
click at [42, 52] on input "9438111366" at bounding box center [68, 53] width 62 height 10
click at [45, 51] on input "9438111366" at bounding box center [68, 53] width 62 height 10
click at [42, 52] on input "9438111366" at bounding box center [68, 53] width 62 height 10
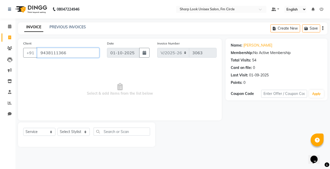
click at [41, 53] on input "9438111366" at bounding box center [68, 53] width 62 height 10
drag, startPoint x: 41, startPoint y: 53, endPoint x: 58, endPoint y: 54, distance: 16.5
click at [58, 54] on input "9438111366" at bounding box center [68, 53] width 62 height 10
click at [11, 49] on icon at bounding box center [9, 48] width 5 height 4
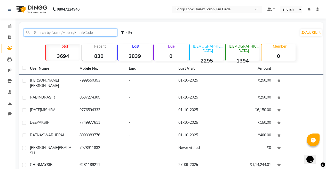
paste input "9438111366"
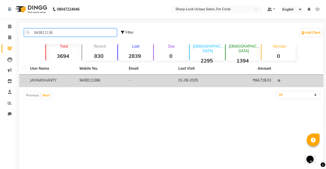
type input "943811136"
click at [61, 82] on div "JAYA MOHANTY" at bounding box center [51, 80] width 43 height 5
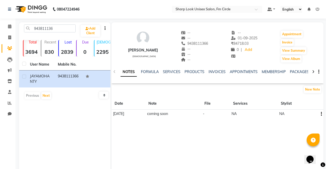
click at [169, 69] on div "SERVICES" at bounding box center [172, 71] width 18 height 5
click at [170, 72] on link "SERVICES" at bounding box center [172, 72] width 18 height 5
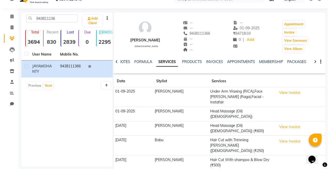
scroll to position [15, 0]
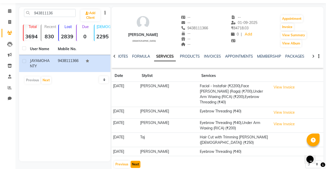
click at [135, 161] on button "Next" at bounding box center [135, 164] width 10 height 7
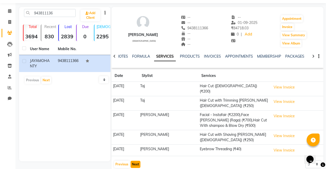
click at [134, 161] on button "Next" at bounding box center [135, 164] width 10 height 7
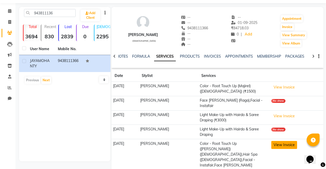
click at [279, 141] on button "View Invoice" at bounding box center [284, 145] width 26 height 8
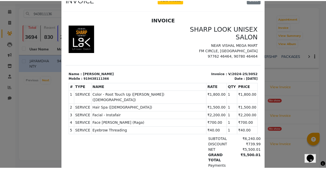
scroll to position [26, 0]
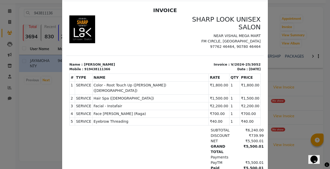
drag, startPoint x: 327, startPoint y: 25, endPoint x: 314, endPoint y: 20, distance: 13.6
drag, startPoint x: 314, startPoint y: 20, endPoint x: 310, endPoint y: 4, distance: 16.0
click at [310, 4] on ngb-modal-window "INVOICE View Invoice Close" at bounding box center [165, 84] width 330 height 169
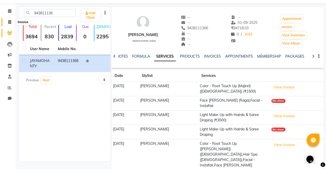
click at [12, 20] on span at bounding box center [9, 22] width 9 height 6
select select "service"
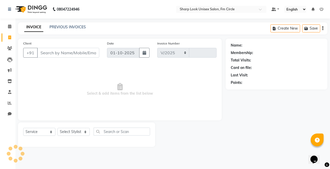
select select "804"
type input "3063"
type input "9438111366"
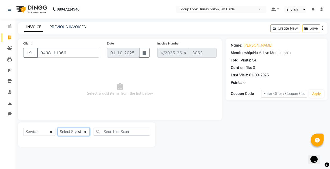
click at [79, 132] on select "Select Stylist Admin Babu [PERSON_NAME] [PERSON_NAME] [PERSON_NAME]" at bounding box center [73, 132] width 32 height 8
select select "13317"
click at [57, 128] on select "Select Stylist Admin Babu [PERSON_NAME] [PERSON_NAME] [PERSON_NAME]" at bounding box center [73, 132] width 32 height 8
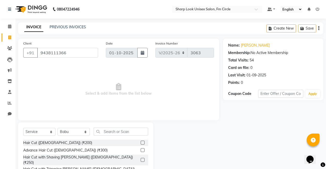
click at [105, 127] on div "Select Service Product Membership Package Voucher Prepaid Gift Card Select Styl…" at bounding box center [85, 161] width 135 height 76
click at [117, 132] on input "text" at bounding box center [121, 132] width 54 height 8
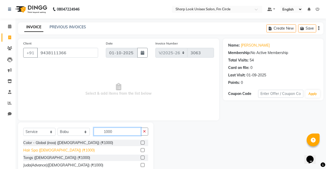
type input "1000"
click at [55, 152] on div "Hair Spa ([DEMOGRAPHIC_DATA]) (₹1000)" at bounding box center [58, 150] width 71 height 5
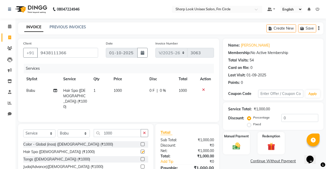
checkbox input "false"
click at [125, 95] on td "1000" at bounding box center [128, 99] width 36 height 28
select select "13317"
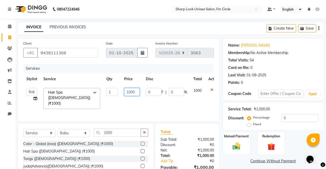
click at [134, 92] on input "1000" at bounding box center [131, 92] width 15 height 8
type input "1500"
click at [234, 143] on img at bounding box center [236, 146] width 13 height 9
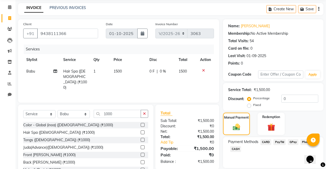
scroll to position [37, 0]
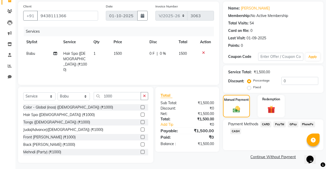
click at [280, 125] on span "PayTM" at bounding box center [279, 125] width 12 height 6
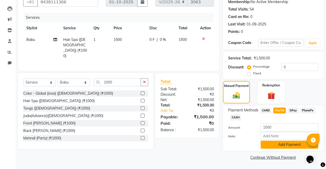
click at [277, 145] on button "Add Payment" at bounding box center [288, 145] width 57 height 8
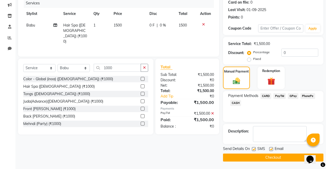
scroll to position [66, 0]
click at [271, 148] on label at bounding box center [271, 149] width 4 height 4
click at [271, 148] on input "checkbox" at bounding box center [270, 149] width 3 height 3
checkbox input "false"
click at [269, 154] on button "Checkout" at bounding box center [273, 158] width 100 height 8
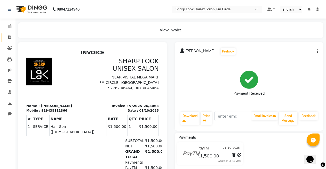
drag, startPoint x: 8, startPoint y: 32, endPoint x: 8, endPoint y: 37, distance: 4.9
click at [8, 37] on li "Invoice" at bounding box center [7, 37] width 15 height 11
click at [8, 39] on icon at bounding box center [9, 38] width 3 height 4
select select "service"
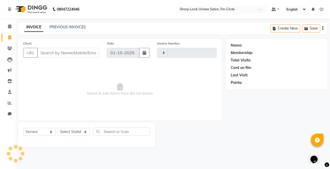
type input "3064"
select select "804"
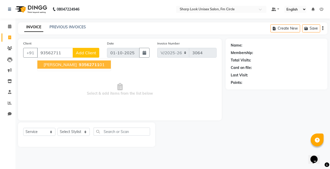
click at [64, 65] on span "UMAKANT PRADHAN" at bounding box center [60, 64] width 33 height 5
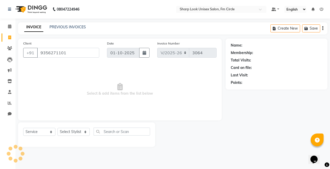
type input "9356271101"
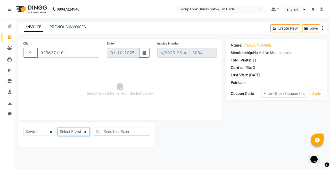
click at [71, 132] on select "Select Stylist Admin Babu [PERSON_NAME] [PERSON_NAME] [PERSON_NAME]" at bounding box center [73, 132] width 32 height 8
select select "92810"
click at [57, 128] on select "Select Stylist Admin Babu [PERSON_NAME] [PERSON_NAME] [PERSON_NAME]" at bounding box center [73, 132] width 32 height 8
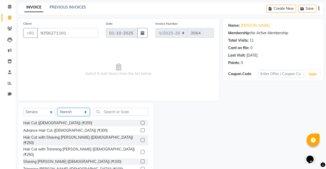
scroll to position [37, 0]
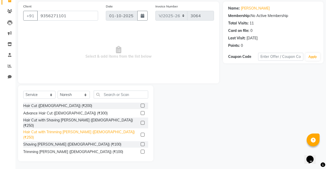
click at [86, 130] on div "Hair Cut with Trimming [PERSON_NAME] ([DEMOGRAPHIC_DATA]) (₹250)" at bounding box center [80, 135] width 115 height 11
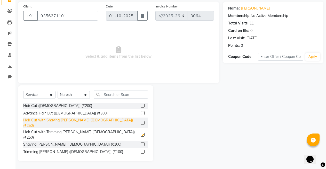
checkbox input "false"
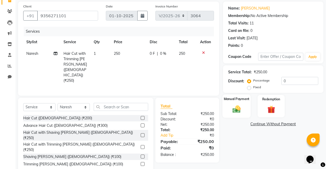
click at [238, 114] on div "Manual Payment" at bounding box center [236, 106] width 28 height 23
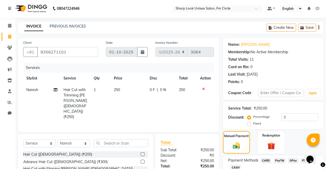
scroll to position [0, 0]
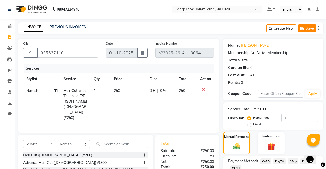
click at [301, 29] on icon "button" at bounding box center [302, 29] width 5 height 4
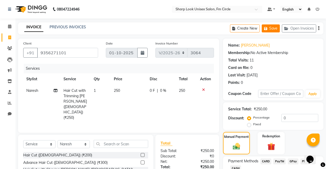
click at [275, 29] on button "Save" at bounding box center [270, 28] width 18 height 8
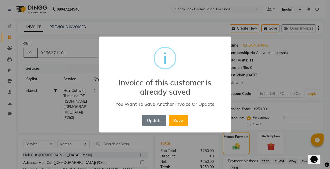
click at [262, 84] on div "× i Invoice of this customer is already saved You Want To Save Another Invoice …" at bounding box center [165, 84] width 330 height 169
click at [178, 120] on button "Save" at bounding box center [178, 120] width 19 height 11
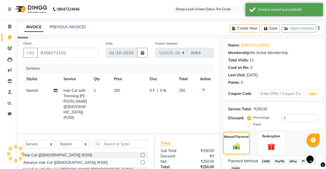
click at [10, 38] on icon at bounding box center [9, 38] width 3 height 4
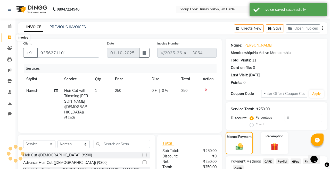
select select "service"
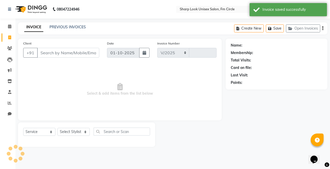
select select "804"
type input "3064"
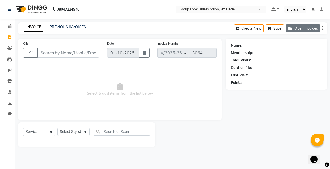
click at [299, 29] on button "Open Invoices" at bounding box center [303, 28] width 34 height 8
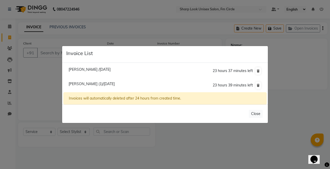
click at [92, 68] on span "Umakant Pradhan /01 October 2025" at bounding box center [90, 69] width 42 height 5
type input "9356271101"
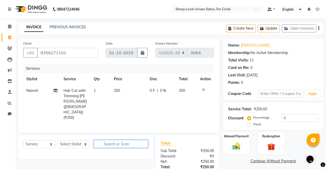
click at [123, 140] on input "text" at bounding box center [121, 144] width 54 height 8
click at [82, 140] on select "Select Stylist Admin Babu [PERSON_NAME] [PERSON_NAME] [PERSON_NAME]" at bounding box center [73, 144] width 32 height 8
select select "80321"
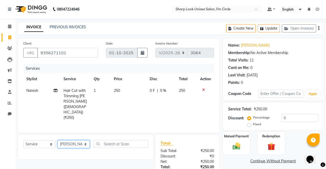
click at [57, 140] on select "Select Stylist Admin Babu [PERSON_NAME] [PERSON_NAME] [PERSON_NAME]" at bounding box center [73, 144] width 32 height 8
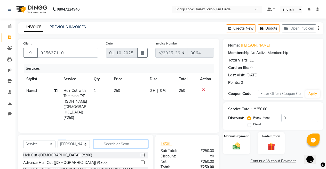
click at [120, 140] on input "text" at bounding box center [121, 144] width 54 height 8
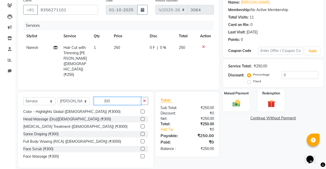
scroll to position [41, 0]
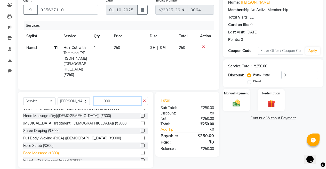
type input "300"
click at [43, 151] on div "Face Massage (₹300)" at bounding box center [41, 153] width 36 height 5
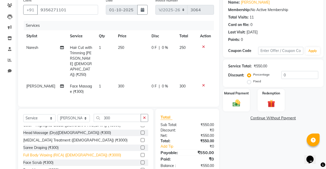
checkbox input "false"
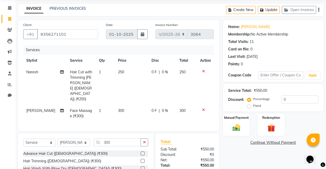
scroll to position [0, 0]
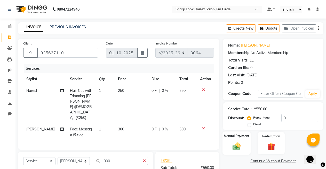
click at [237, 136] on label "Manual Payment" at bounding box center [236, 136] width 26 height 5
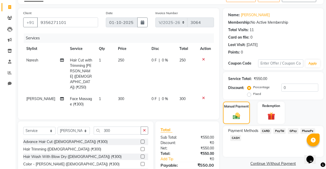
scroll to position [52, 0]
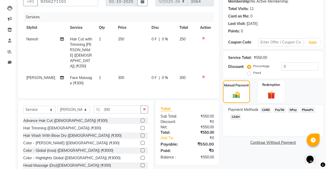
click at [281, 109] on span "PayTM" at bounding box center [279, 110] width 12 height 6
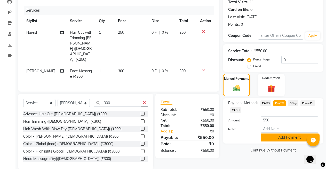
scroll to position [60, 0]
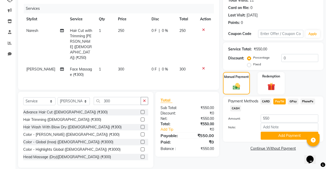
click at [281, 140] on div "Payment Methods CARD PayTM GPay PhonePe CASH Amount: 550 Note: Add Payment" at bounding box center [273, 119] width 100 height 45
click at [285, 136] on button "Add Payment" at bounding box center [288, 136] width 57 height 8
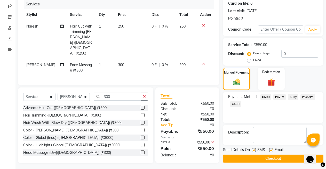
scroll to position [66, 0]
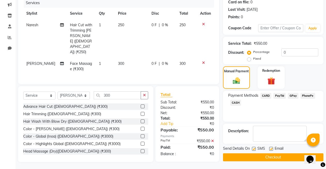
click at [271, 148] on label at bounding box center [271, 149] width 4 height 4
click at [271, 148] on input "checkbox" at bounding box center [270, 149] width 3 height 3
checkbox input "false"
click at [271, 159] on button "Checkout" at bounding box center [273, 158] width 100 height 8
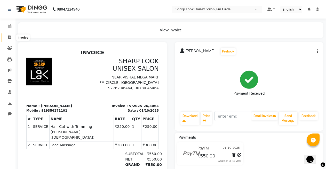
click at [12, 35] on span at bounding box center [9, 38] width 9 height 6
select select "service"
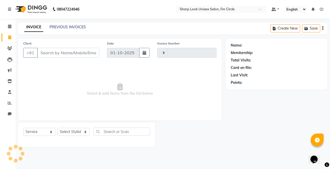
type input "3065"
select select "804"
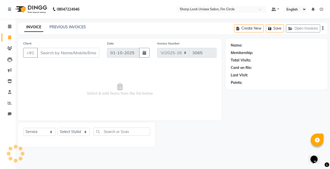
click at [56, 55] on input "Client" at bounding box center [68, 53] width 62 height 10
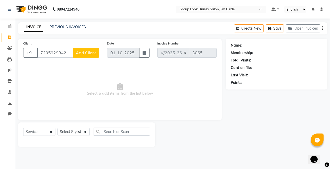
type input "7205929842"
click at [89, 51] on span "Add Client" at bounding box center [86, 52] width 20 height 5
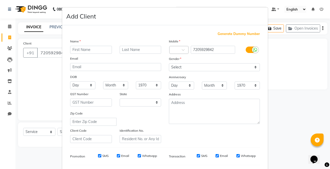
select select "29"
click at [95, 49] on input "text" at bounding box center [91, 50] width 42 height 8
type input "KOMOL"
click at [132, 49] on input "text" at bounding box center [141, 50] width 42 height 8
type input "DAS"
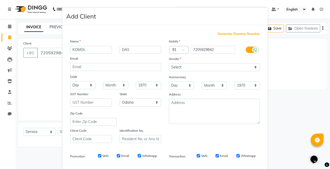
click at [182, 72] on div "Mobile Country Code × 91 7205929842 Gender Select Male Female Other Prefer Not …" at bounding box center [214, 91] width 99 height 105
click at [182, 69] on select "Select [DEMOGRAPHIC_DATA] [DEMOGRAPHIC_DATA] Other Prefer Not To Say" at bounding box center [214, 67] width 91 height 8
select select "[DEMOGRAPHIC_DATA]"
click at [169, 63] on select "Select [DEMOGRAPHIC_DATA] [DEMOGRAPHIC_DATA] Other Prefer Not To Say" at bounding box center [214, 67] width 91 height 8
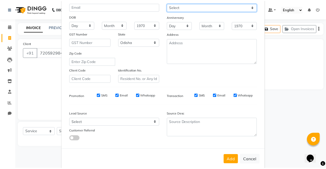
scroll to position [69, 0]
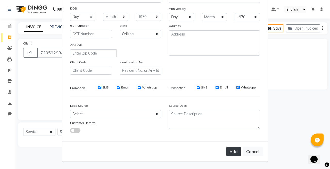
click at [231, 154] on button "Add" at bounding box center [233, 151] width 14 height 9
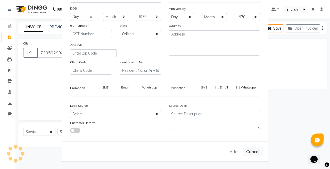
select select
select select "null"
select select
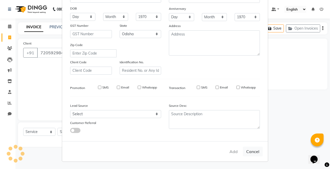
select select
checkbox input "false"
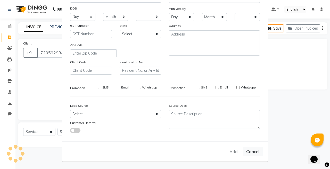
checkbox input "false"
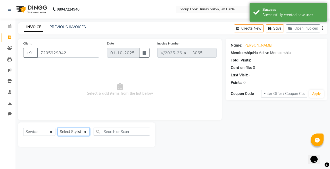
click at [71, 134] on select "Select Stylist Admin Babu [PERSON_NAME] [PERSON_NAME] [PERSON_NAME]" at bounding box center [73, 132] width 32 height 8
select select "92810"
click at [57, 128] on select "Select Stylist Admin Babu [PERSON_NAME] [PERSON_NAME] [PERSON_NAME]" at bounding box center [73, 132] width 32 height 8
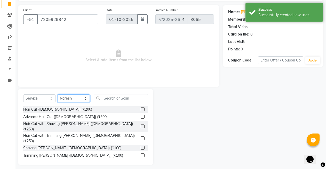
scroll to position [37, 0]
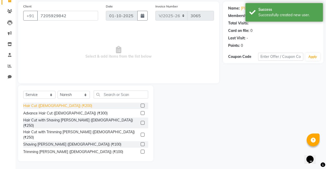
click at [38, 106] on div "Hair Cut ([DEMOGRAPHIC_DATA]) (₹200)" at bounding box center [57, 105] width 69 height 5
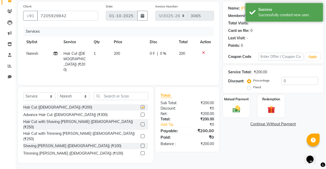
checkbox input "false"
click at [223, 107] on div "Manual Payment" at bounding box center [236, 106] width 28 height 23
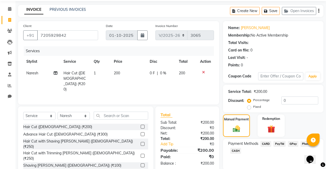
scroll to position [0, 0]
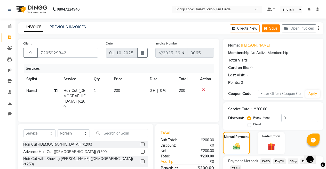
click at [272, 28] on button "Save" at bounding box center [270, 28] width 18 height 8
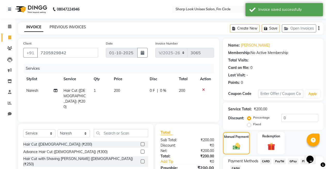
click at [79, 27] on link "PREVIOUS INVOICES" at bounding box center [67, 27] width 36 height 5
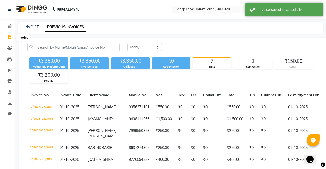
click at [7, 39] on span at bounding box center [9, 38] width 9 height 6
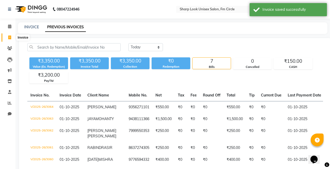
select select "service"
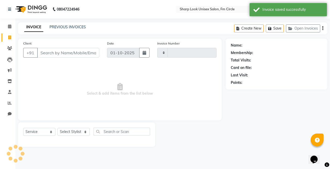
type input "3065"
select select "804"
click at [304, 29] on button "Open Invoices" at bounding box center [303, 28] width 34 height 8
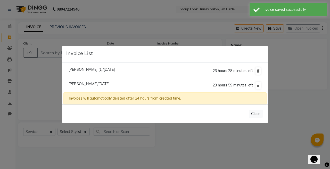
click at [109, 84] on span "Komol Das/01 October 2025" at bounding box center [89, 84] width 41 height 5
type input "7205929842"
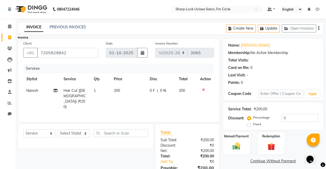
click at [6, 36] on span at bounding box center [9, 38] width 9 height 6
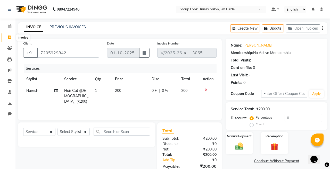
select select "service"
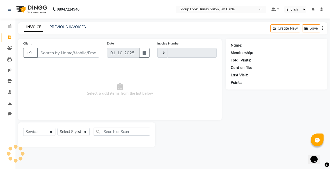
type input "3065"
select select "804"
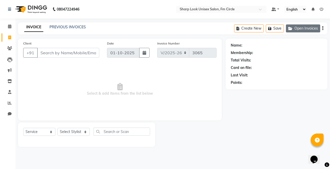
click at [310, 28] on button "Open Invoices" at bounding box center [303, 28] width 34 height 8
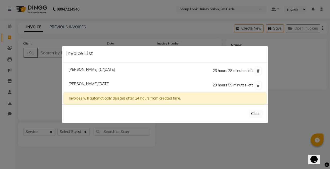
click at [96, 70] on span "Umakant Pradhan (1)/01 October 2025" at bounding box center [92, 69] width 46 height 5
type input "9356271101"
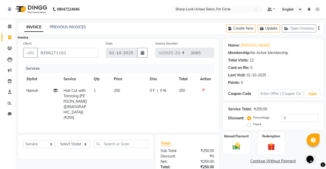
click at [8, 36] on icon at bounding box center [9, 38] width 3 height 4
select select "service"
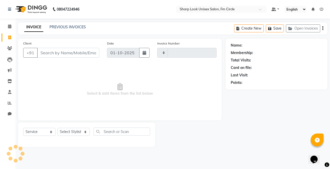
type input "3065"
select select "804"
click at [63, 27] on link "PREVIOUS INVOICES" at bounding box center [67, 27] width 36 height 5
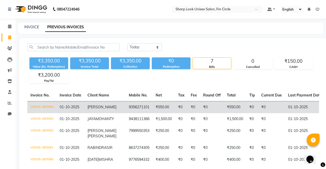
click at [129, 105] on td "9356271101" at bounding box center [139, 107] width 27 height 12
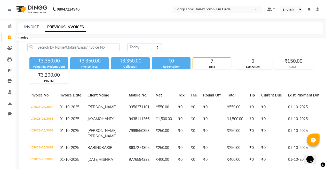
click at [8, 38] on icon at bounding box center [9, 38] width 3 height 4
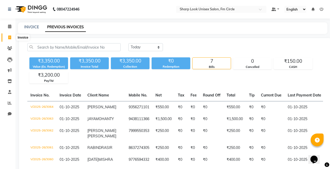
select select "service"
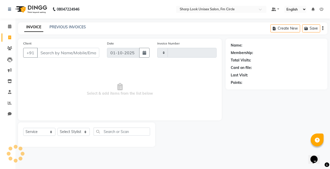
type input "3065"
select select "804"
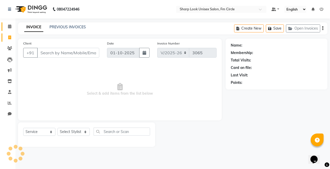
click at [5, 29] on link "Calendar" at bounding box center [8, 26] width 12 height 9
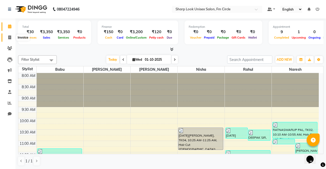
click at [9, 38] on icon at bounding box center [9, 38] width 3 height 4
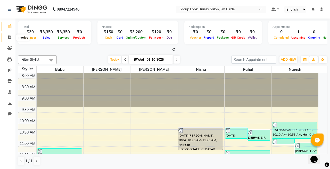
select select "804"
select select "service"
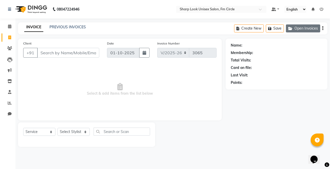
click at [298, 27] on button "Open Invoices" at bounding box center [303, 28] width 34 height 8
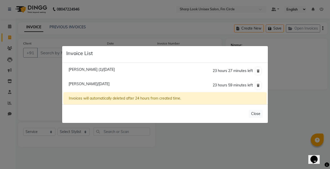
click at [115, 69] on span "Umakant Pradhan (1)/01 October 2025" at bounding box center [92, 69] width 46 height 5
type input "9356271101"
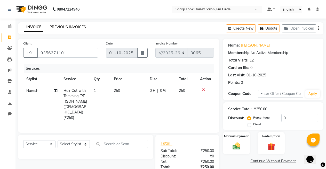
click at [63, 27] on link "PREVIOUS INVOICES" at bounding box center [67, 27] width 36 height 5
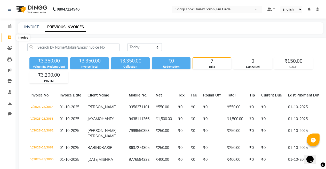
click at [10, 36] on icon at bounding box center [9, 38] width 3 height 4
select select "service"
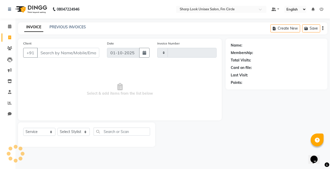
type input "3065"
select select "804"
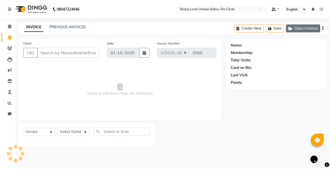
click at [307, 28] on button "Open Invoices" at bounding box center [303, 28] width 34 height 8
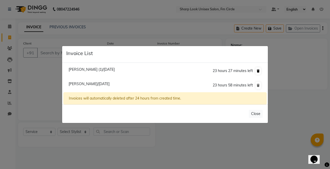
click at [258, 70] on icon at bounding box center [258, 71] width 3 height 3
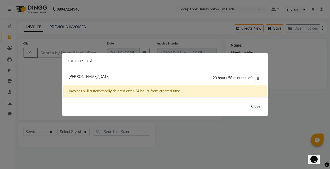
click at [12, 37] on ngb-modal-window "Invoice List Komol Das/01 October 2025 23 hours 58 minutes left Invoices will a…" at bounding box center [165, 84] width 330 height 169
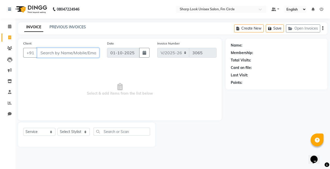
click at [93, 54] on input "Client" at bounding box center [68, 53] width 62 height 10
click at [301, 26] on button "Open Invoices" at bounding box center [303, 28] width 34 height 8
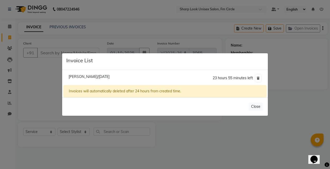
click at [109, 75] on span "Komol Das/01 October 2025" at bounding box center [89, 76] width 41 height 5
type input "7205929842"
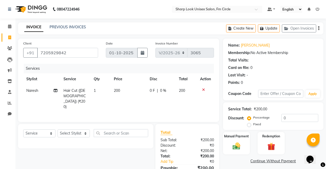
click at [253, 126] on label "Fixed" at bounding box center [257, 124] width 8 height 5
click at [248, 126] on input "Fixed" at bounding box center [250, 125] width 4 height 4
radio input "true"
click at [289, 114] on div "Service Total: ₹200.00 Discount: Percentage Fixed 0" at bounding box center [273, 116] width 90 height 23
click at [290, 120] on input "0" at bounding box center [299, 118] width 37 height 8
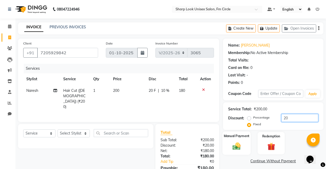
type input "20"
click at [231, 148] on img at bounding box center [236, 146] width 13 height 9
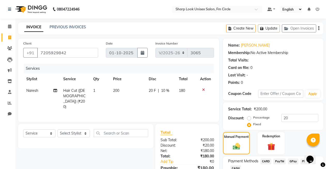
scroll to position [37, 0]
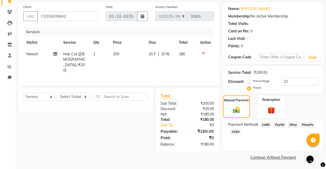
click at [233, 134] on span "CASH" at bounding box center [235, 132] width 11 height 6
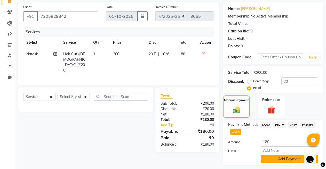
click at [278, 159] on button "Add Payment" at bounding box center [288, 159] width 57 height 8
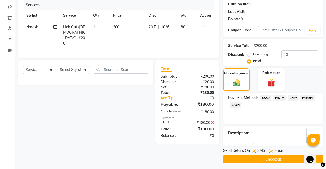
scroll to position [66, 0]
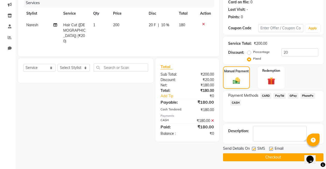
click at [272, 148] on label at bounding box center [271, 149] width 4 height 4
click at [272, 148] on input "checkbox" at bounding box center [270, 149] width 3 height 3
checkbox input "false"
click at [277, 158] on button "Checkout" at bounding box center [273, 158] width 100 height 8
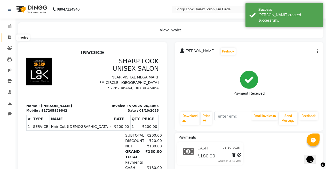
click at [10, 37] on icon at bounding box center [9, 38] width 3 height 4
select select "service"
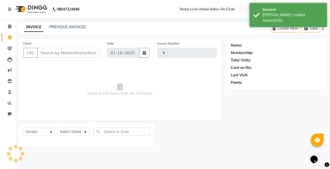
type input "3066"
select select "804"
click at [59, 51] on input "Client" at bounding box center [68, 53] width 62 height 10
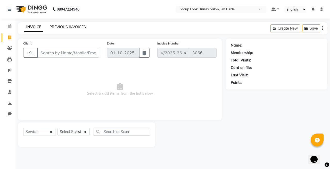
click at [74, 27] on link "PREVIOUS INVOICES" at bounding box center [67, 27] width 36 height 5
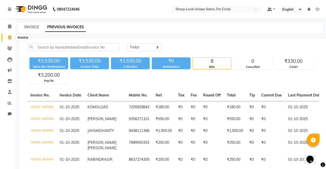
click at [9, 37] on icon at bounding box center [9, 38] width 3 height 4
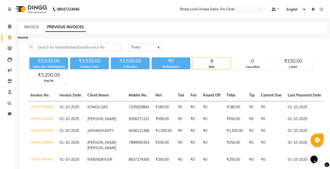
select select "service"
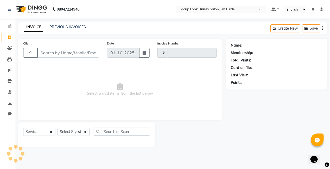
type input "3066"
select select "804"
click at [80, 51] on input "Client" at bounding box center [68, 53] width 62 height 10
click at [7, 49] on icon at bounding box center [9, 48] width 5 height 4
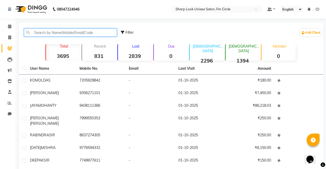
click at [42, 31] on input "text" at bounding box center [70, 33] width 93 height 8
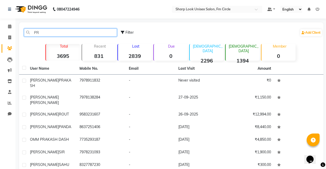
type input "P"
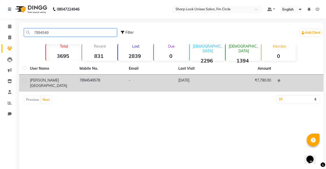
type input "7894549"
click at [114, 78] on td "7894549578" at bounding box center [100, 83] width 49 height 17
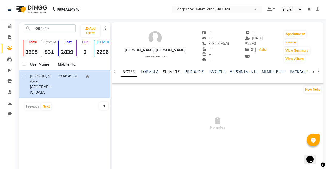
click at [170, 73] on link "SERVICES" at bounding box center [172, 72] width 18 height 5
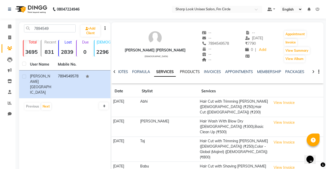
click at [189, 71] on link "PRODUCTS" at bounding box center [190, 72] width 20 height 5
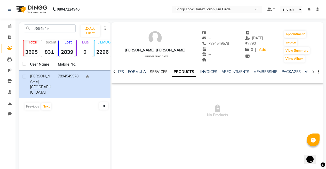
click at [152, 71] on link "SERVICES" at bounding box center [159, 72] width 18 height 5
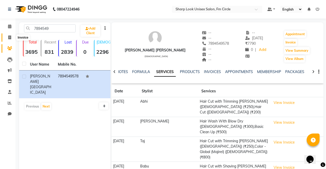
click at [11, 38] on icon at bounding box center [9, 38] width 3 height 4
select select "service"
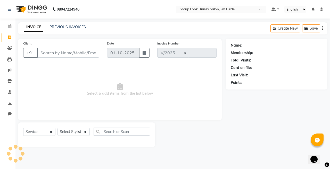
select select "804"
type input "3066"
click at [5, 49] on link "Clients" at bounding box center [8, 48] width 12 height 9
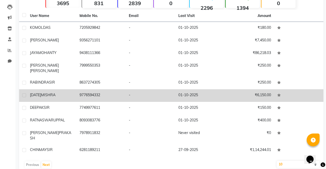
scroll to position [54, 0]
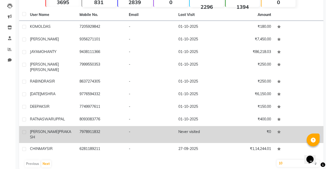
click at [89, 126] on td "7978911832" at bounding box center [100, 134] width 49 height 17
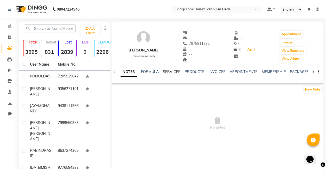
click at [170, 71] on link "SERVICES" at bounding box center [172, 72] width 18 height 5
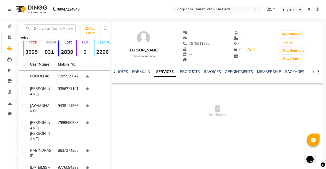
click at [9, 36] on icon at bounding box center [9, 38] width 3 height 4
select select "service"
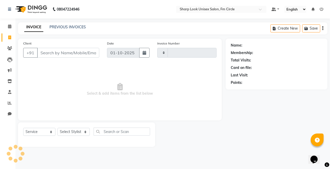
type input "3066"
select select "804"
click at [63, 25] on link "PREVIOUS INVOICES" at bounding box center [67, 27] width 36 height 5
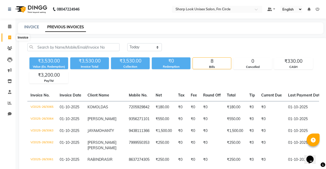
click at [8, 38] on icon at bounding box center [9, 38] width 3 height 4
select select "service"
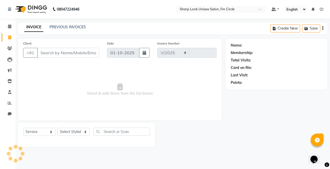
select select "804"
type input "3066"
click at [7, 25] on span at bounding box center [9, 27] width 9 height 6
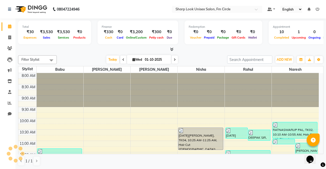
scroll to position [114, 0]
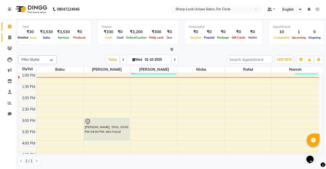
click at [14, 39] on span at bounding box center [9, 38] width 9 height 6
select select "service"
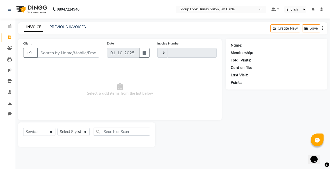
type input "3066"
select select "804"
click at [82, 28] on link "PREVIOUS INVOICES" at bounding box center [67, 27] width 36 height 5
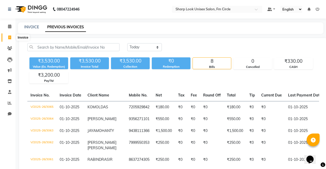
click at [13, 40] on span at bounding box center [9, 38] width 9 height 6
select select "service"
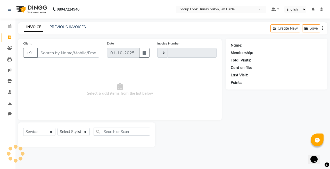
type input "3066"
select select "804"
click at [78, 55] on input "Client" at bounding box center [68, 53] width 62 height 10
click at [9, 28] on icon at bounding box center [9, 26] width 3 height 4
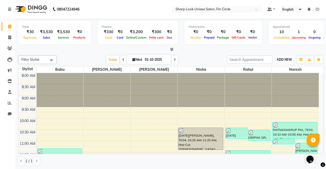
click at [286, 61] on span "ADD NEW" at bounding box center [283, 60] width 15 height 4
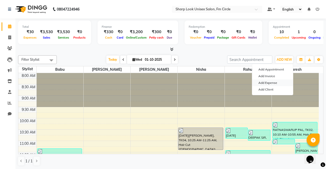
click at [268, 82] on link "Add Expense" at bounding box center [272, 83] width 41 height 7
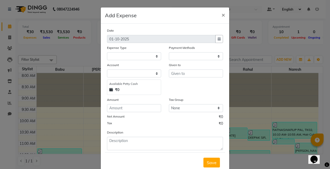
select select "1"
select select "2340"
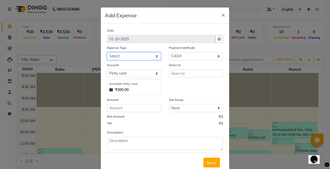
click at [121, 55] on select "Select Cash transfer to bank Client Snacks Client Tea or Refreshment Diesel Pur…" at bounding box center [134, 56] width 54 height 8
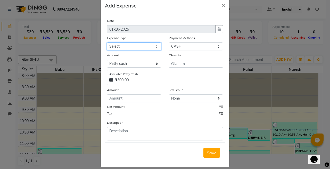
scroll to position [15, 0]
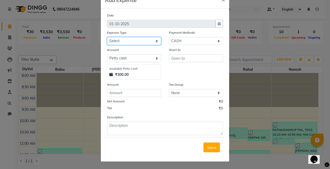
click at [129, 42] on select "Select Cash transfer to bank Client Snacks Client Tea or Refreshment Diesel Pur…" at bounding box center [134, 41] width 54 height 8
click at [131, 40] on select "Select Cash transfer to bank Client Snacks Client Tea or Refreshment Diesel Pur…" at bounding box center [134, 41] width 54 height 8
select select "214"
click at [107, 37] on select "Select Cash transfer to bank Client Snacks Client Tea or Refreshment Diesel Pur…" at bounding box center [134, 41] width 54 height 8
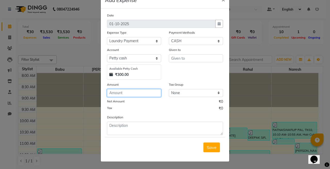
click at [131, 92] on input "number" at bounding box center [134, 93] width 54 height 8
type input "360"
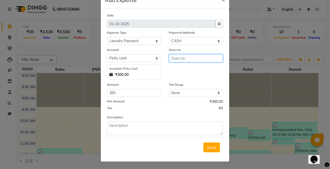
click at [193, 61] on input "text" at bounding box center [196, 58] width 54 height 8
click at [195, 68] on button "Pri ti" at bounding box center [189, 69] width 41 height 8
type input "[PERSON_NAME]"
click at [212, 146] on span "Save" at bounding box center [212, 147] width 10 height 5
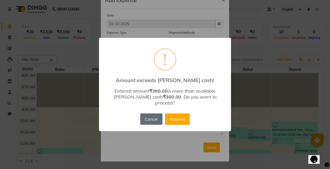
click at [150, 114] on button "Cancel" at bounding box center [151, 119] width 22 height 11
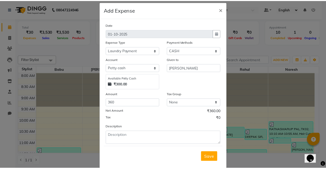
scroll to position [0, 0]
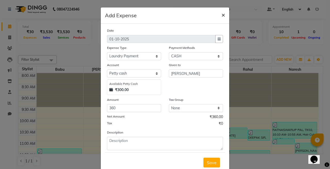
click at [222, 16] on span "×" at bounding box center [223, 15] width 4 height 8
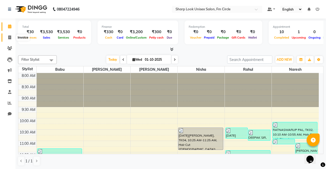
drag, startPoint x: 330, startPoint y: 79, endPoint x: 12, endPoint y: 37, distance: 320.8
click at [12, 37] on span at bounding box center [9, 38] width 9 height 6
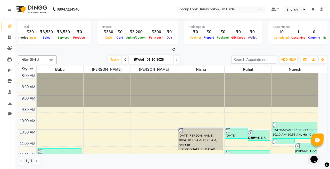
select select "service"
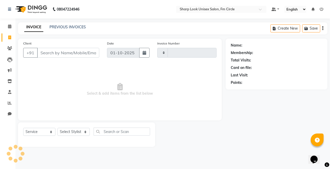
type input "3066"
select select "804"
click at [52, 52] on input "Client" at bounding box center [68, 53] width 62 height 10
type input "7"
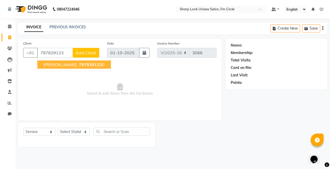
click at [73, 66] on span "SAROJINI GOCHHAYAT" at bounding box center [60, 64] width 33 height 5
type input "7978291230"
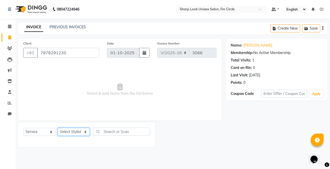
click at [78, 131] on select "Select Stylist Admin Babu [PERSON_NAME] [PERSON_NAME] [PERSON_NAME]" at bounding box center [73, 132] width 32 height 8
click at [57, 128] on select "Select Stylist Admin Babu [PERSON_NAME] [PERSON_NAME] [PERSON_NAME]" at bounding box center [73, 132] width 32 height 8
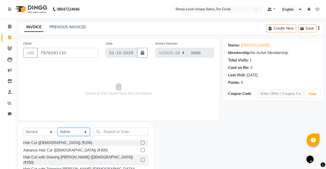
click at [78, 129] on select "Select Stylist Admin Babu [PERSON_NAME] [PERSON_NAME] [PERSON_NAME]" at bounding box center [73, 132] width 32 height 8
select select "13317"
click at [57, 128] on select "Select Stylist Admin Babu [PERSON_NAME] [PERSON_NAME] [PERSON_NAME]" at bounding box center [73, 132] width 32 height 8
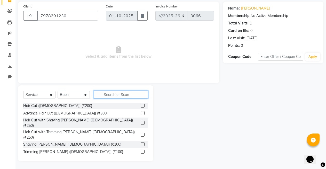
click at [117, 95] on input "text" at bounding box center [121, 95] width 54 height 8
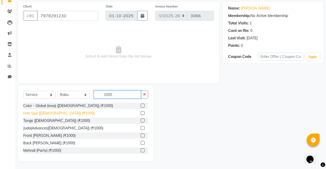
type input "1000"
click at [52, 113] on div "Hair Spa ([DEMOGRAPHIC_DATA]) (₹1000)" at bounding box center [58, 113] width 71 height 5
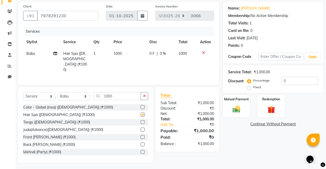
checkbox input "false"
click at [147, 97] on button "button" at bounding box center [143, 96] width 7 height 8
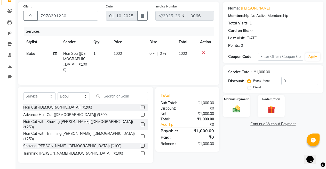
click at [122, 52] on td "1000" at bounding box center [128, 62] width 36 height 28
select select "13317"
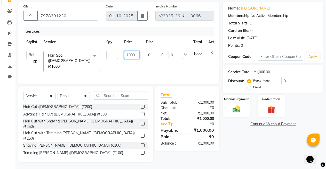
click at [136, 56] on input "1000" at bounding box center [131, 55] width 15 height 8
type input "1"
type input "1500"
click at [235, 98] on label "Manual Payment" at bounding box center [236, 99] width 26 height 5
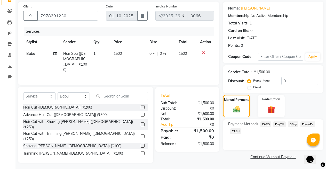
click at [282, 126] on span "PayTM" at bounding box center [279, 125] width 12 height 6
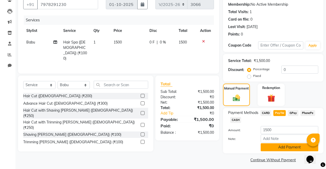
scroll to position [51, 0]
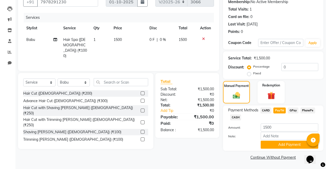
click at [267, 149] on div "Payment Methods CARD PayTM GPay PhonePe CASH Amount: 1500 Note: Add Payment" at bounding box center [273, 128] width 100 height 45
click at [268, 147] on button "Add Payment" at bounding box center [288, 145] width 57 height 8
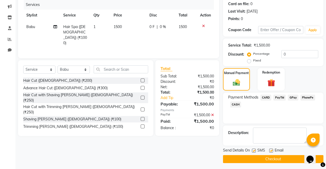
scroll to position [66, 0]
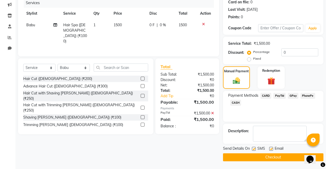
click at [270, 149] on label at bounding box center [271, 149] width 4 height 4
click at [270, 149] on input "checkbox" at bounding box center [270, 149] width 3 height 3
checkbox input "false"
click at [269, 157] on button "Checkout" at bounding box center [273, 158] width 100 height 8
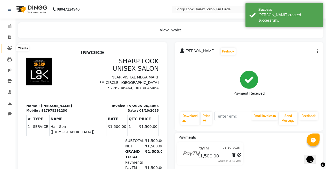
click at [7, 48] on span at bounding box center [9, 49] width 9 height 6
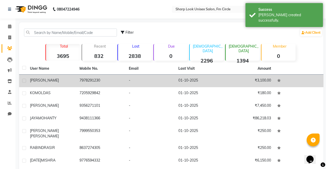
click at [76, 86] on td "SAROJINI GOCHHAYAT" at bounding box center [51, 81] width 49 height 13
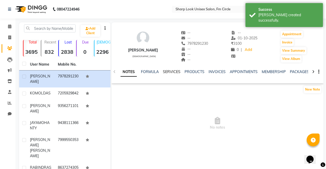
click at [175, 72] on link "SERVICES" at bounding box center [172, 72] width 18 height 5
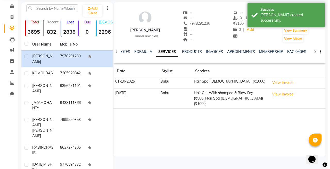
scroll to position [26, 0]
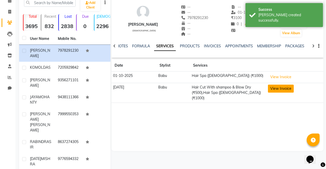
click at [288, 89] on button "View Invoice" at bounding box center [281, 89] width 26 height 8
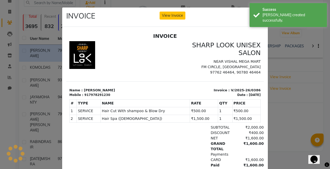
scroll to position [0, 0]
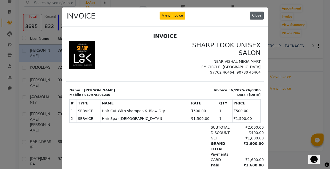
click at [255, 17] on button "Close" at bounding box center [257, 16] width 14 height 8
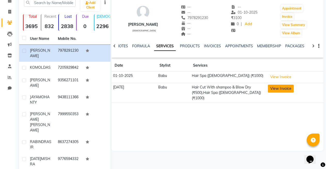
click at [280, 88] on button "View Invoice" at bounding box center [281, 89] width 26 height 8
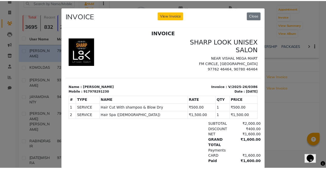
scroll to position [4, 0]
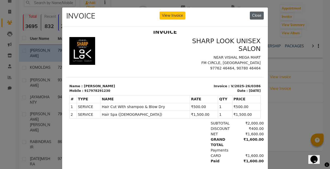
click at [251, 15] on button "Close" at bounding box center [257, 16] width 14 height 8
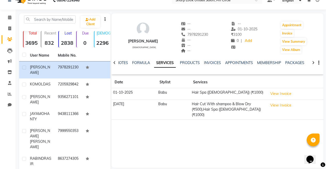
scroll to position [0, 0]
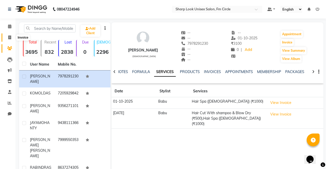
click at [14, 37] on span at bounding box center [9, 38] width 9 height 6
select select "service"
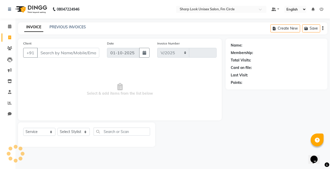
select select "804"
type input "3067"
click at [79, 55] on input "Client" at bounding box center [68, 53] width 62 height 10
click at [12, 28] on span at bounding box center [9, 27] width 9 height 6
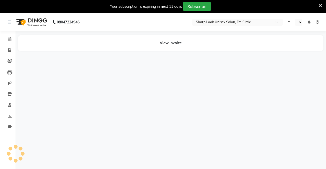
select select "en"
